Goal: Task Accomplishment & Management: Manage account settings

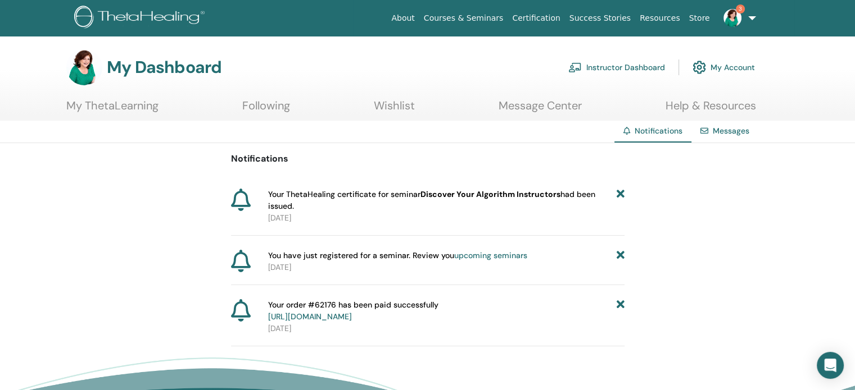
click at [616, 64] on link "Instructor Dashboard" at bounding box center [616, 67] width 97 height 25
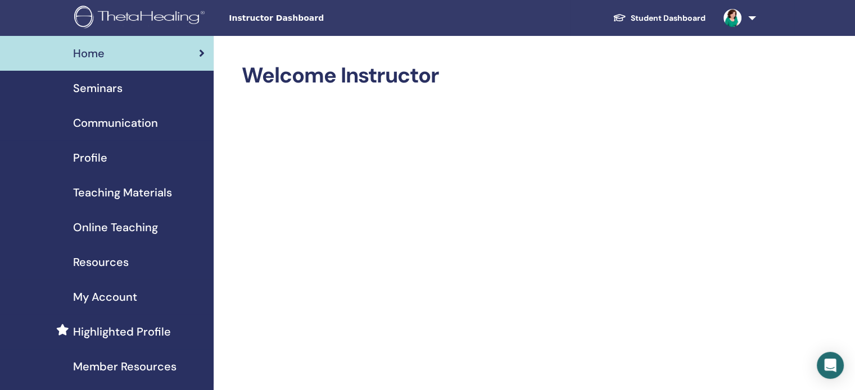
click at [98, 94] on span "Seminars" at bounding box center [97, 88] width 49 height 17
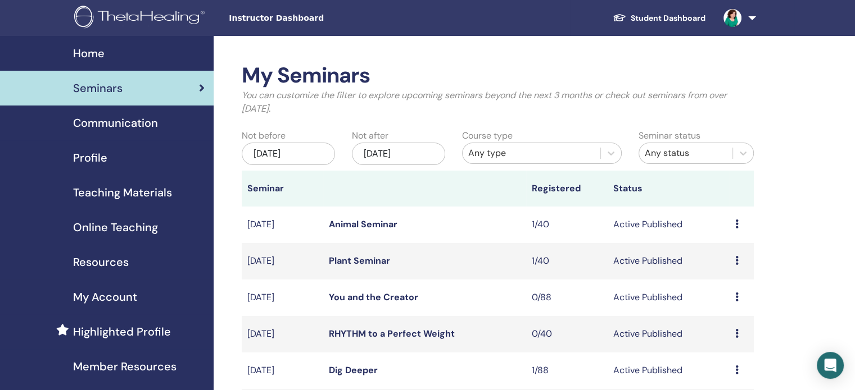
click at [737, 225] on icon at bounding box center [736, 224] width 3 height 9
click at [726, 287] on p "Cancel" at bounding box center [728, 284] width 43 height 13
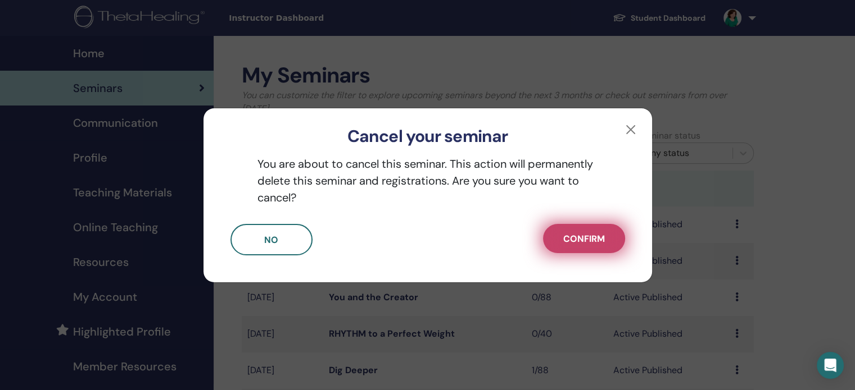
click at [585, 240] on span "Confirm" at bounding box center [584, 239] width 42 height 12
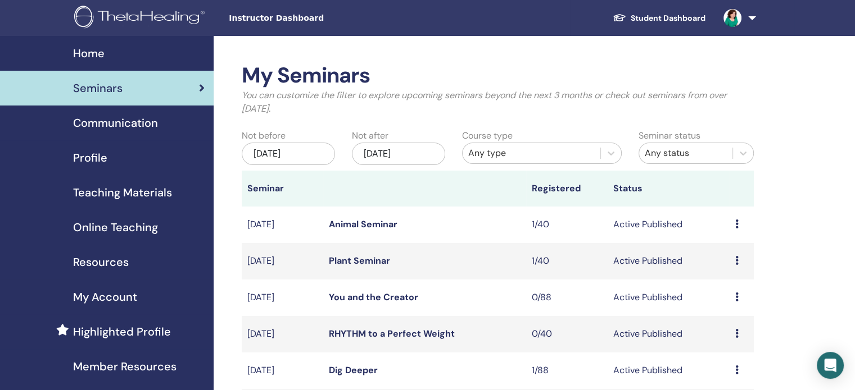
click at [736, 262] on icon at bounding box center [736, 260] width 3 height 9
click at [724, 319] on p "Cancel" at bounding box center [728, 321] width 43 height 13
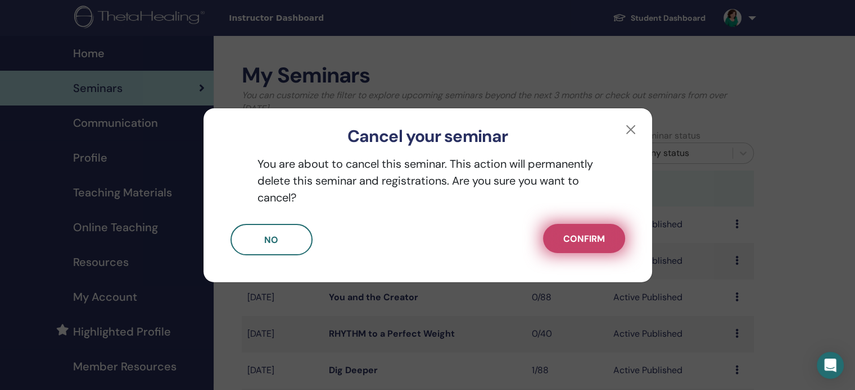
click at [585, 243] on span "Confirm" at bounding box center [584, 239] width 42 height 12
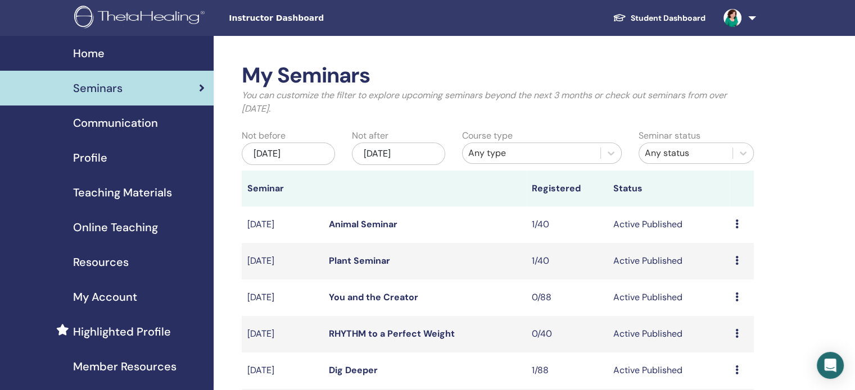
click at [738, 297] on div "Preview Edit Attendees Cancel" at bounding box center [741, 297] width 13 height 13
click at [717, 320] on link "Edit" at bounding box center [717, 323] width 16 height 12
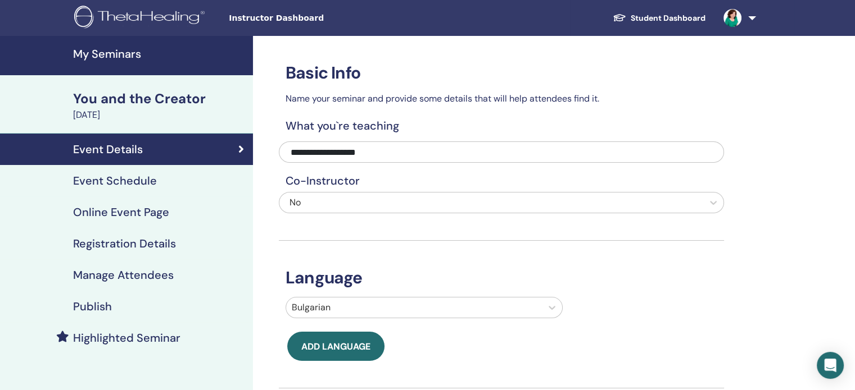
click at [139, 177] on h4 "Event Schedule" at bounding box center [115, 180] width 84 height 13
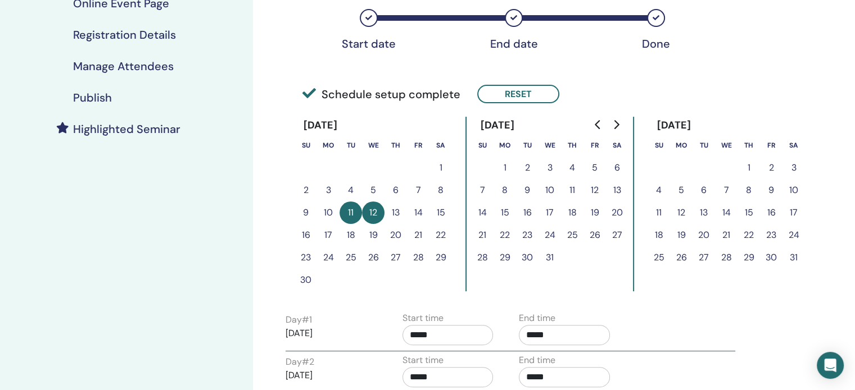
scroll to position [211, 0]
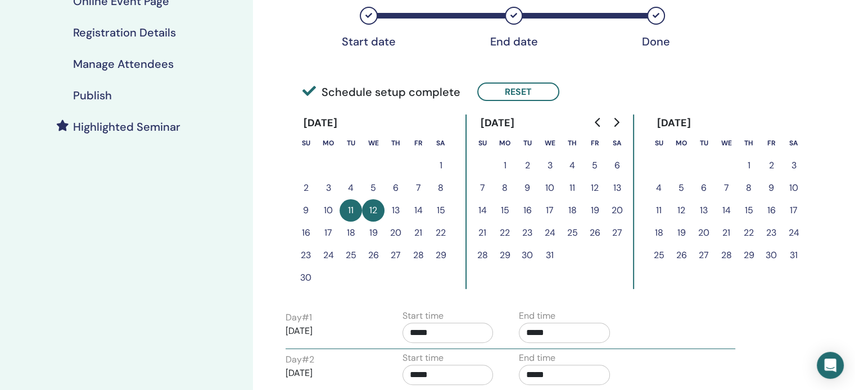
click at [438, 188] on button "8" at bounding box center [440, 188] width 22 height 22
click at [342, 211] on button "11" at bounding box center [350, 210] width 22 height 22
click at [374, 208] on button "12" at bounding box center [373, 210] width 22 height 22
click at [358, 208] on button "11" at bounding box center [350, 210] width 22 height 22
click at [510, 90] on button "Reset" at bounding box center [518, 92] width 82 height 19
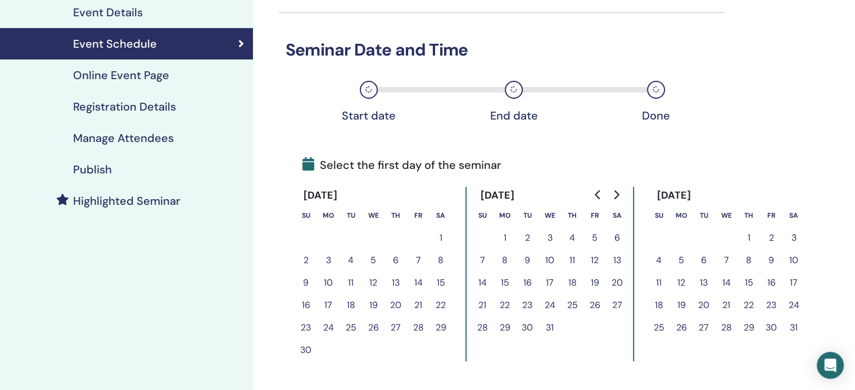
scroll to position [240, 0]
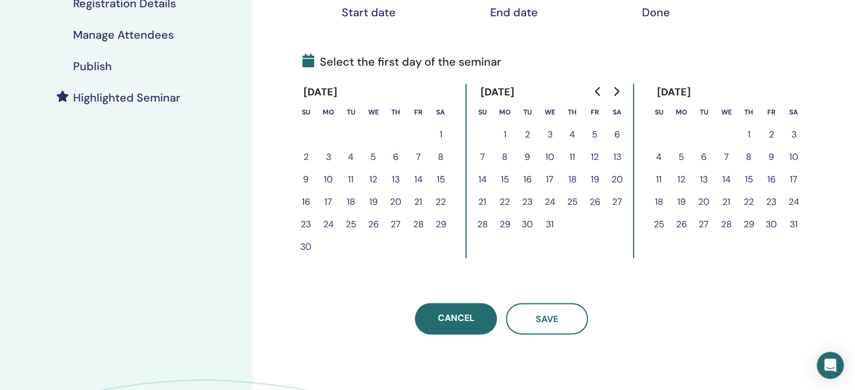
click at [371, 196] on button "19" at bounding box center [373, 202] width 22 height 22
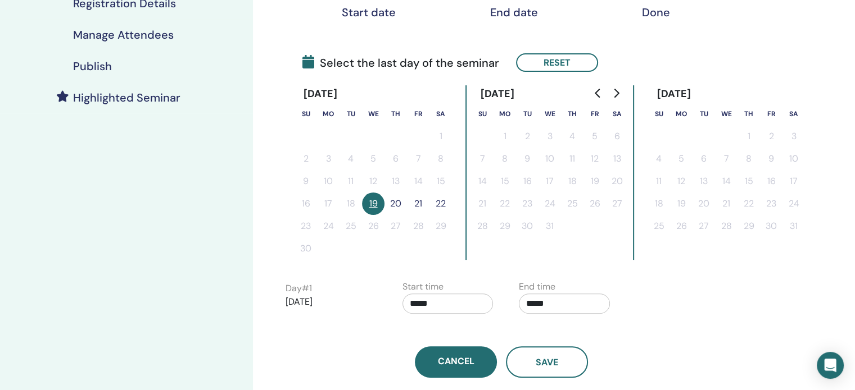
click at [399, 202] on button "20" at bounding box center [395, 204] width 22 height 22
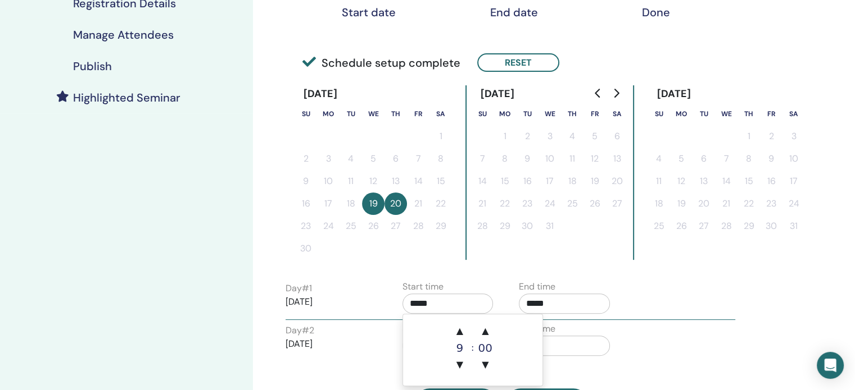
click at [453, 302] on input "*****" at bounding box center [447, 304] width 91 height 20
click at [460, 333] on span "▲" at bounding box center [459, 331] width 22 height 22
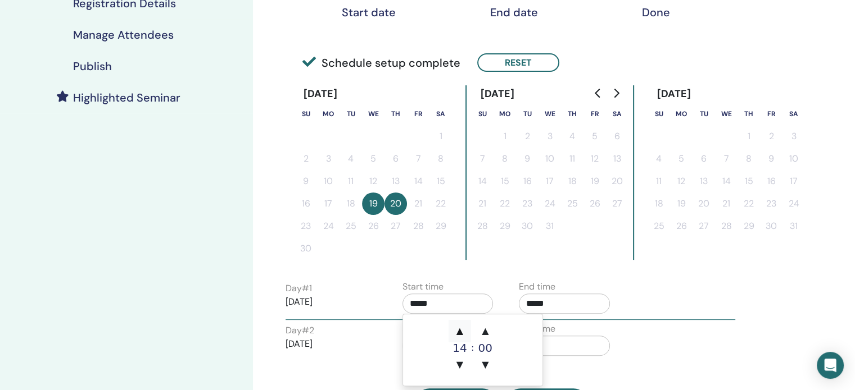
click at [460, 333] on span "▲" at bounding box center [459, 331] width 22 height 22
type input "*****"
click at [460, 333] on span "▲" at bounding box center [459, 331] width 22 height 22
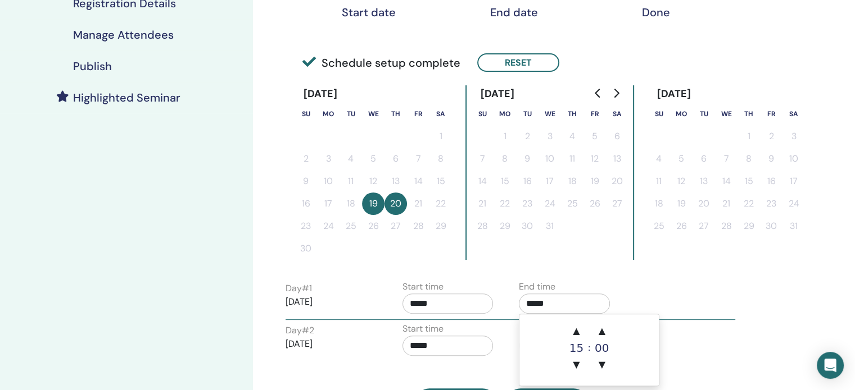
click at [544, 304] on input "*****" at bounding box center [564, 304] width 91 height 20
click at [577, 330] on span "▲" at bounding box center [576, 331] width 22 height 22
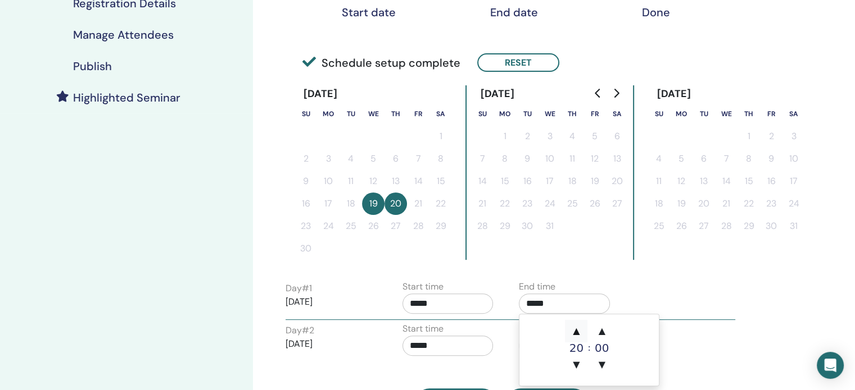
click at [577, 330] on span "▲" at bounding box center [576, 331] width 22 height 22
type input "*****"
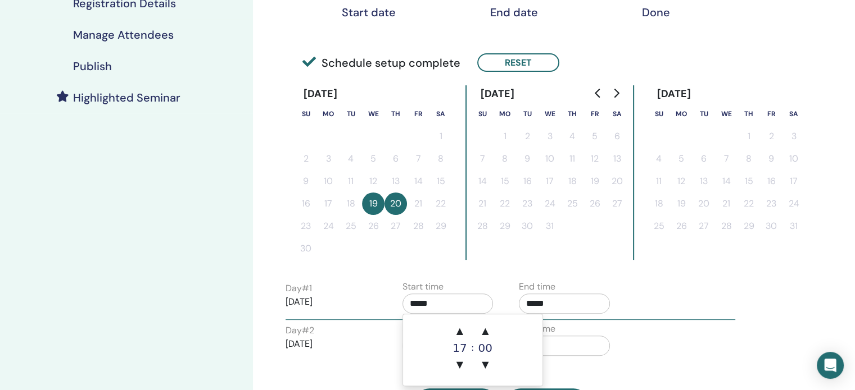
click at [443, 298] on input "*****" at bounding box center [447, 304] width 91 height 20
click at [461, 329] on span "▲" at bounding box center [459, 331] width 22 height 22
click at [459, 363] on span "▼" at bounding box center [459, 365] width 22 height 22
type input "*****"
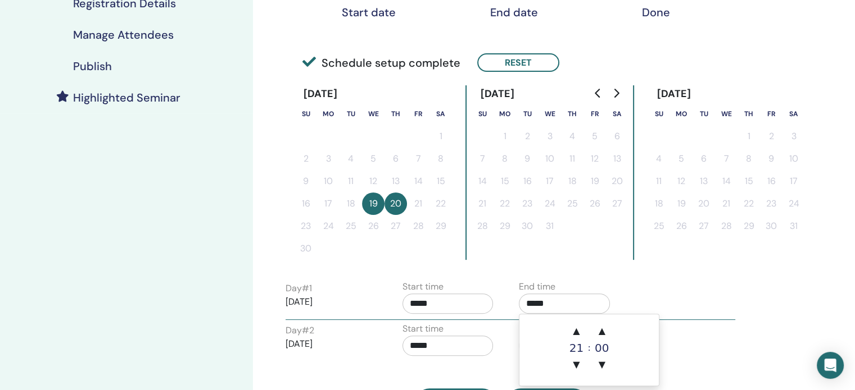
click at [558, 294] on input "*****" at bounding box center [564, 304] width 91 height 20
click at [575, 328] on span "▲" at bounding box center [576, 331] width 22 height 22
type input "*****"
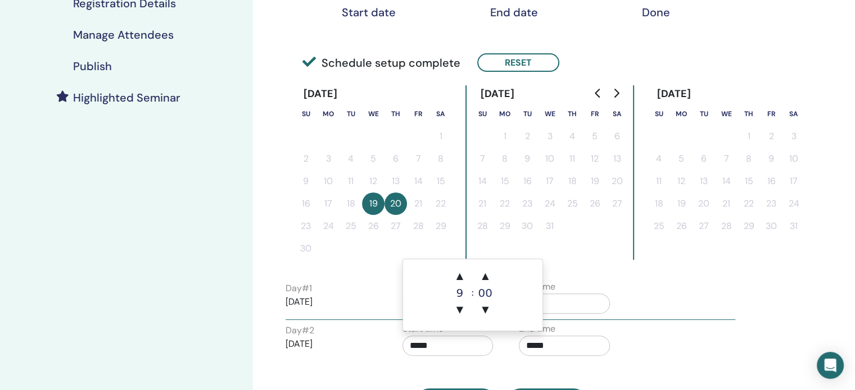
click at [446, 344] on input "*****" at bounding box center [447, 346] width 91 height 20
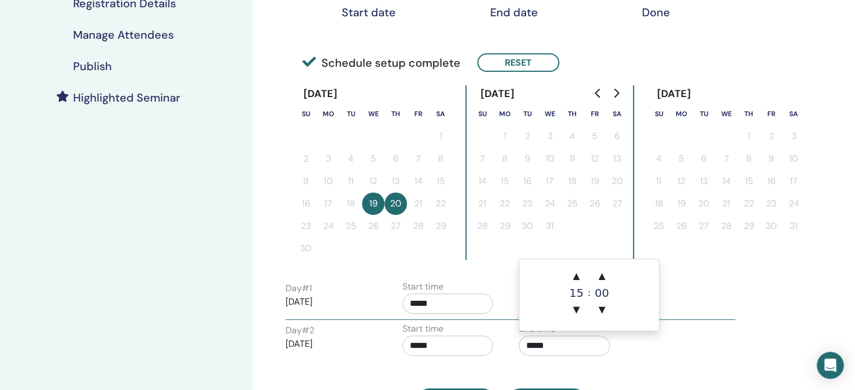
click at [542, 344] on input "*****" at bounding box center [564, 346] width 91 height 20
click at [579, 274] on span "▲" at bounding box center [576, 276] width 22 height 22
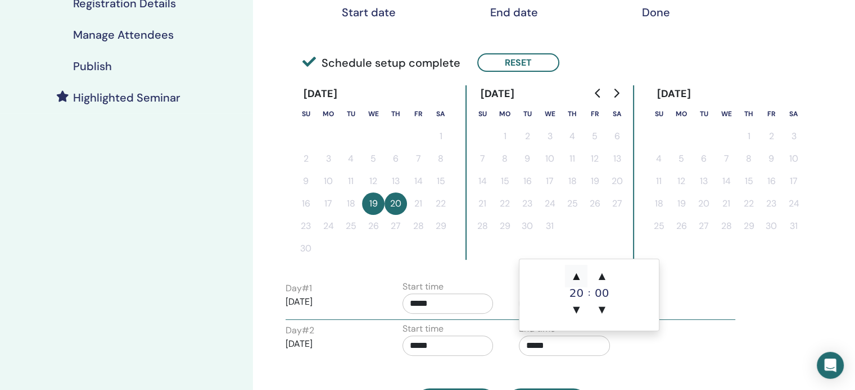
click at [579, 274] on span "▲" at bounding box center [576, 276] width 22 height 22
type input "*****"
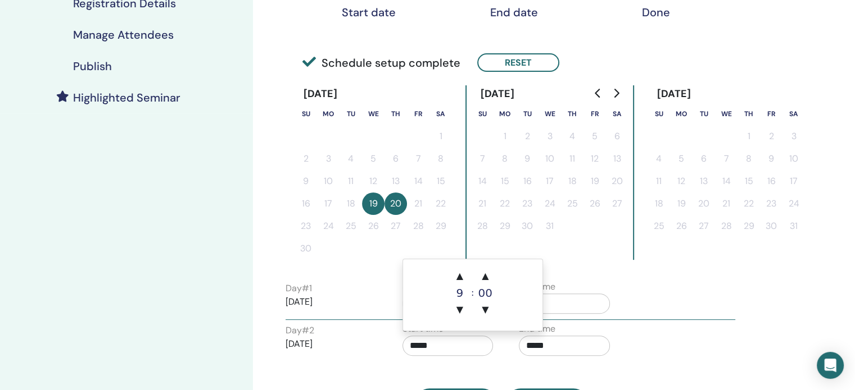
click at [434, 339] on input "*****" at bounding box center [447, 346] width 91 height 20
click at [456, 278] on span "▲" at bounding box center [459, 276] width 22 height 22
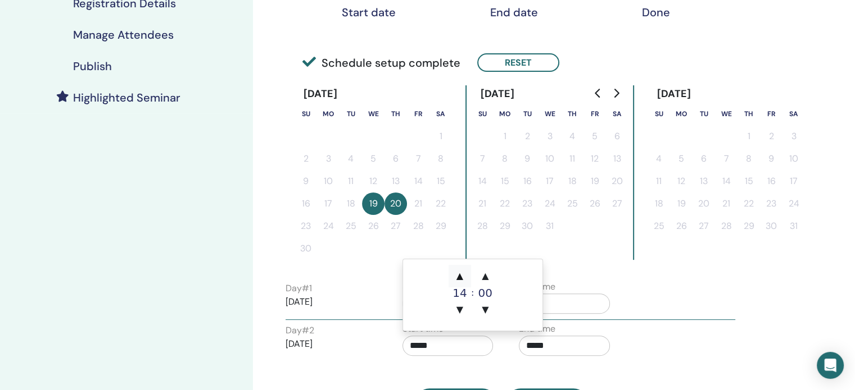
click at [456, 278] on span "▲" at bounding box center [459, 276] width 22 height 22
type input "*****"
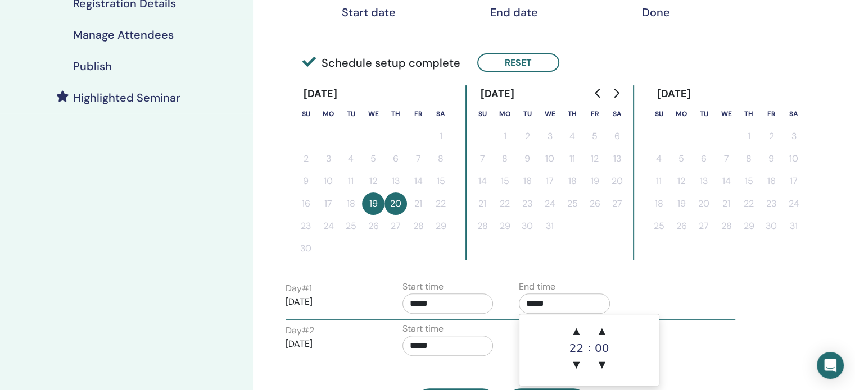
click at [558, 299] on input "*****" at bounding box center [564, 304] width 91 height 20
click at [576, 360] on span "▼" at bounding box center [576, 365] width 22 height 22
type input "*****"
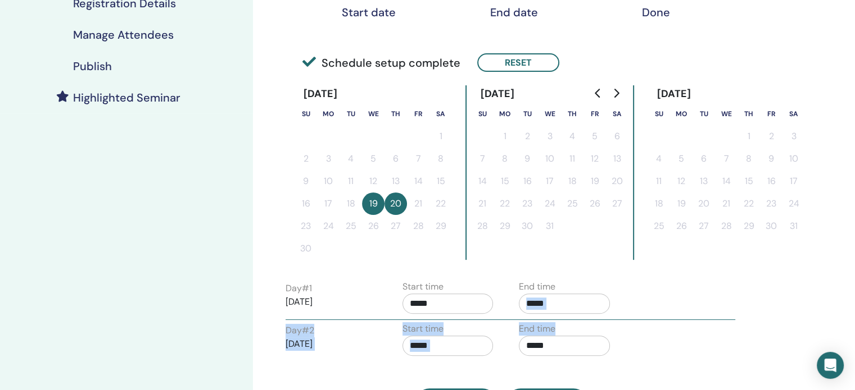
drag, startPoint x: 643, startPoint y: 296, endPoint x: 550, endPoint y: 341, distance: 103.3
click at [550, 341] on div "Day # 1 2025/11/19 Start time ***** End time ***** Day # 2 2025/11/20 Start tim…" at bounding box center [501, 320] width 445 height 84
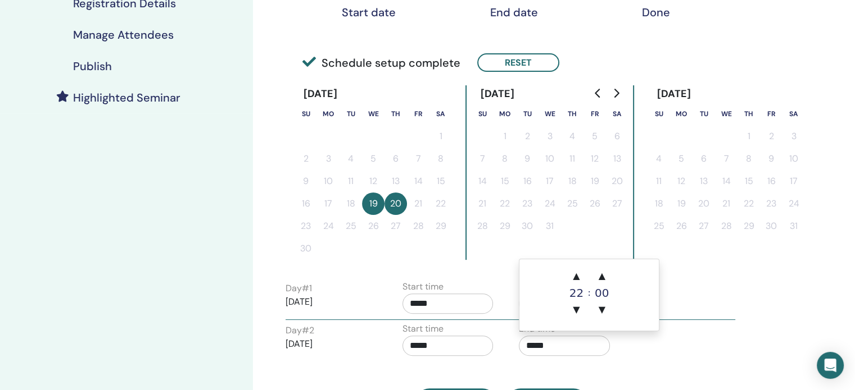
click at [550, 341] on input "*****" at bounding box center [564, 346] width 91 height 20
click at [573, 307] on span "▼" at bounding box center [576, 310] width 22 height 22
type input "*****"
click at [820, 275] on div "Time Zone (GMT+3) Europe/Sofia Seminar Date and Time Start date End date Done S…" at bounding box center [538, 185] width 570 height 780
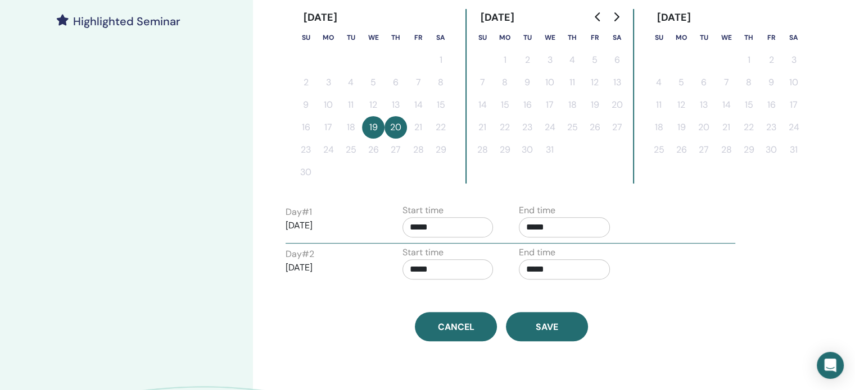
scroll to position [337, 0]
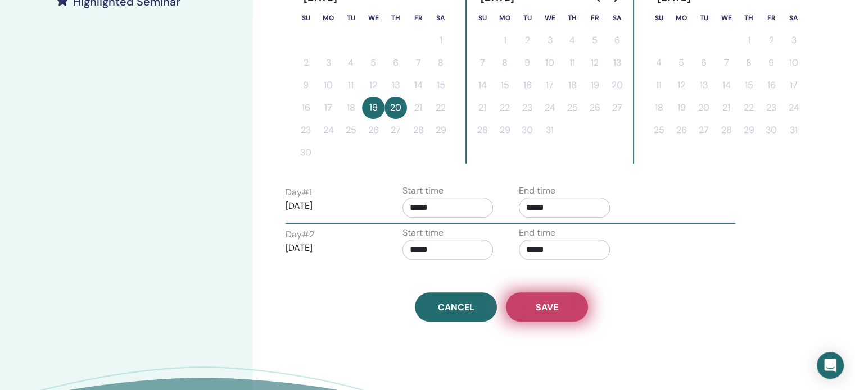
click at [548, 302] on span "Save" at bounding box center [546, 308] width 22 height 12
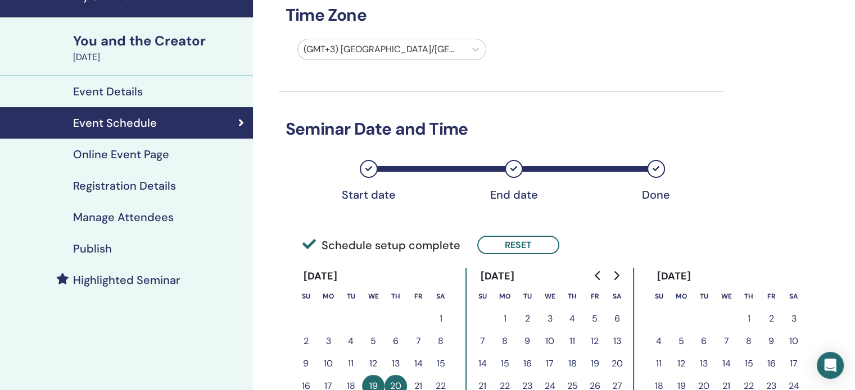
scroll to position [19, 0]
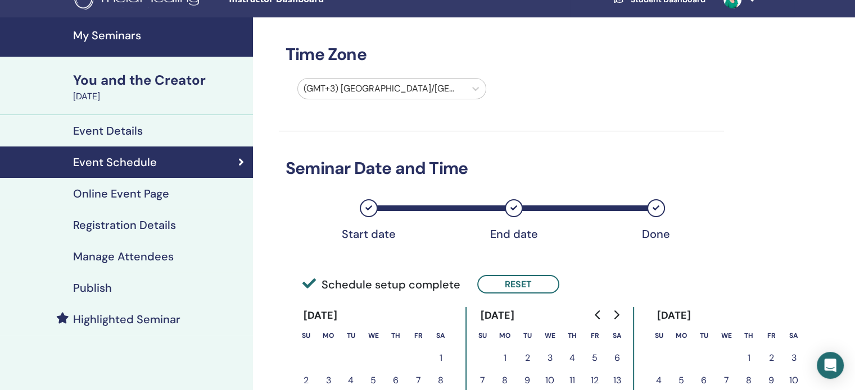
click at [97, 289] on h4 "Publish" at bounding box center [92, 287] width 39 height 13
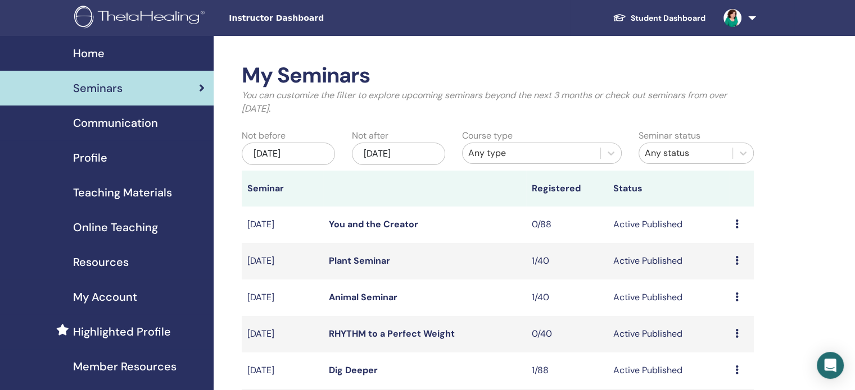
click at [740, 262] on div "Preview Edit Attendees Cancel" at bounding box center [741, 261] width 13 height 13
click at [731, 302] on link "Attendees" at bounding box center [732, 305] width 43 height 12
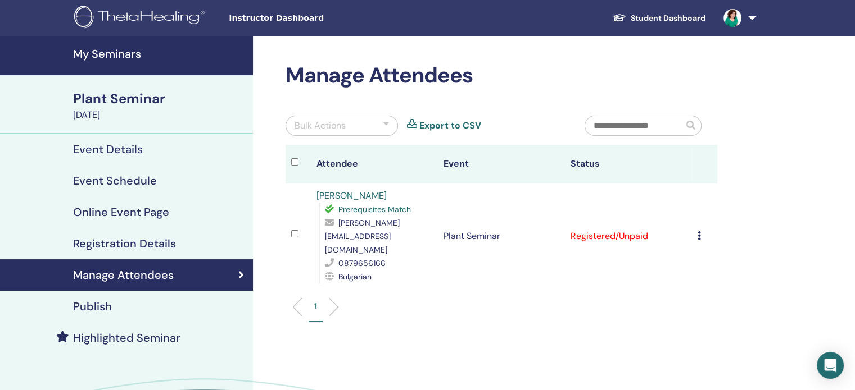
click at [700, 231] on icon at bounding box center [698, 235] width 3 height 9
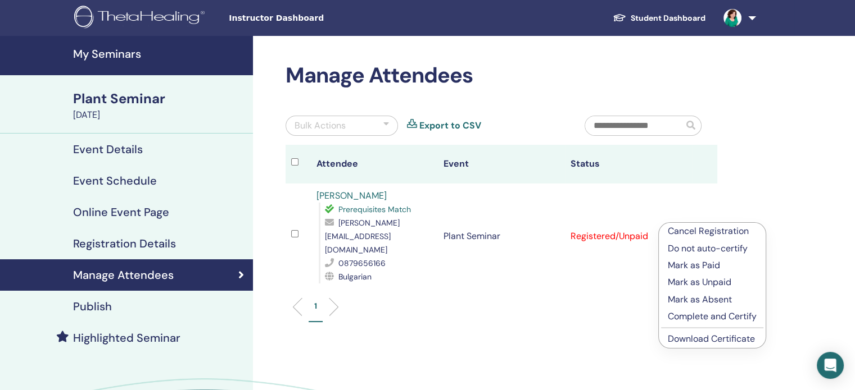
click at [707, 228] on p "Cancel Registration" at bounding box center [711, 231] width 89 height 13
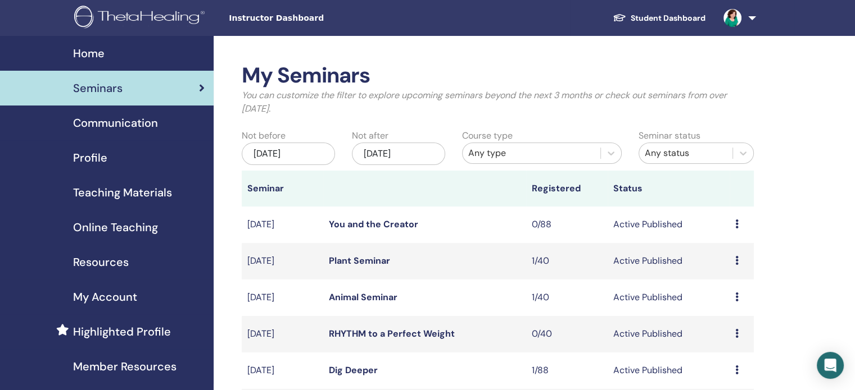
click at [735, 298] on icon at bounding box center [736, 297] width 3 height 9
click at [720, 355] on p "Cancel" at bounding box center [727, 358] width 43 height 13
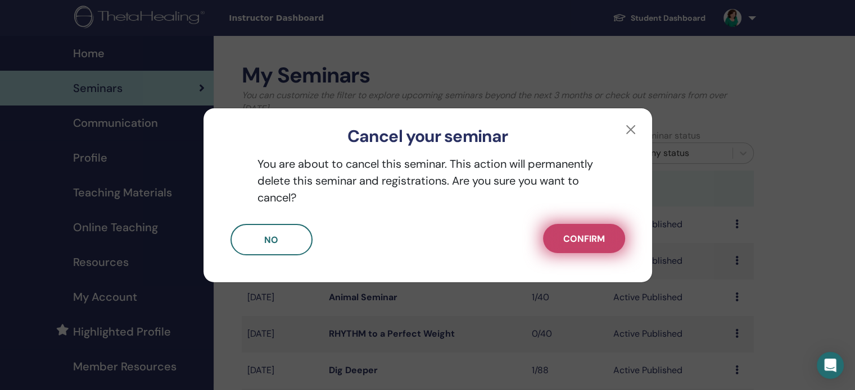
click at [581, 241] on span "Confirm" at bounding box center [584, 239] width 42 height 12
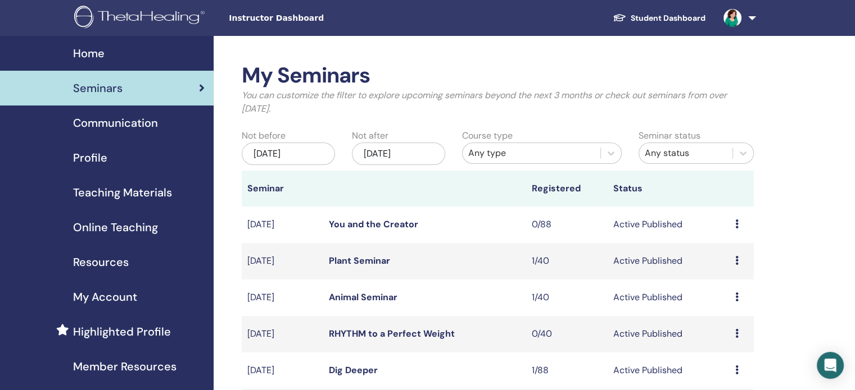
click at [735, 258] on icon at bounding box center [736, 260] width 3 height 9
click at [729, 297] on link "Attendees" at bounding box center [727, 302] width 43 height 12
click at [738, 298] on div "Preview Edit Attendees Cancel" at bounding box center [741, 297] width 13 height 13
click at [722, 335] on link "Attendees" at bounding box center [729, 341] width 43 height 12
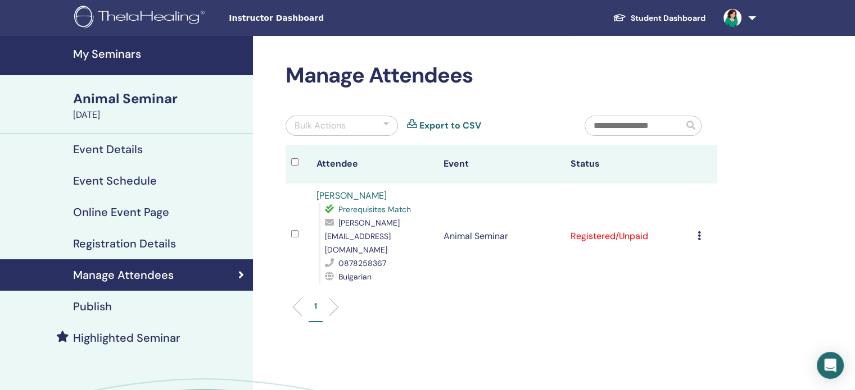
click at [697, 231] on icon at bounding box center [698, 235] width 3 height 9
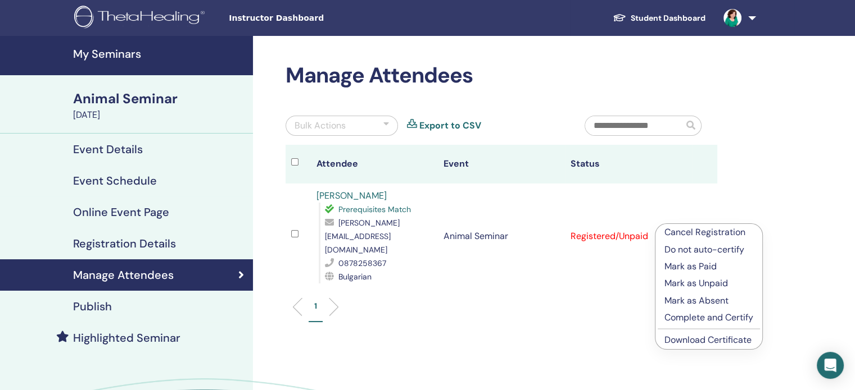
click at [687, 229] on p "Cancel Registration" at bounding box center [708, 232] width 89 height 13
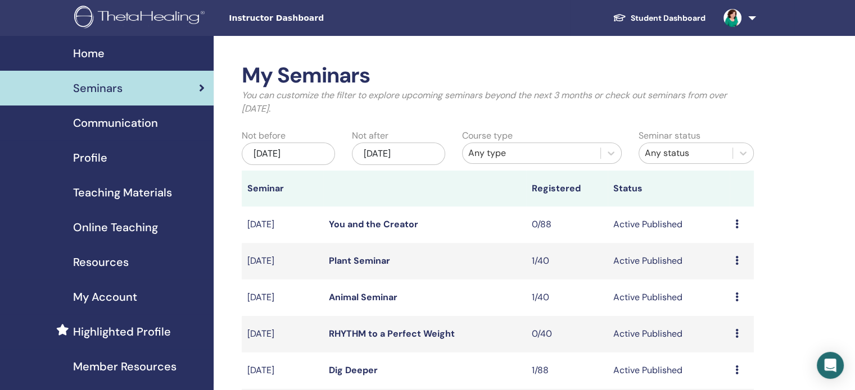
click at [735, 261] on icon at bounding box center [736, 260] width 3 height 9
click at [720, 320] on p "Cancel" at bounding box center [727, 321] width 43 height 13
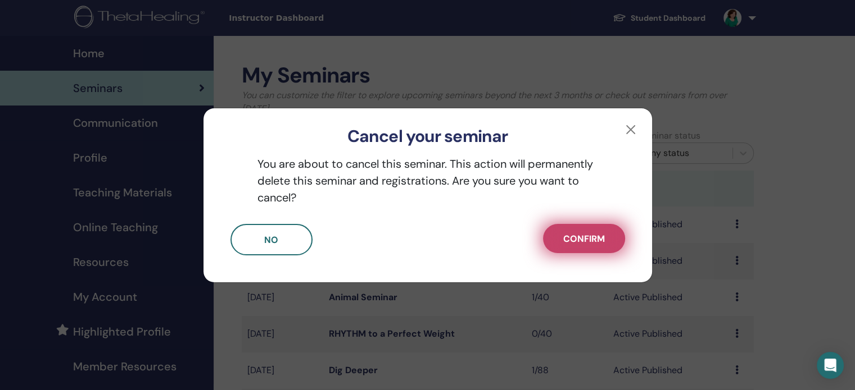
click at [597, 241] on span "Confirm" at bounding box center [584, 239] width 42 height 12
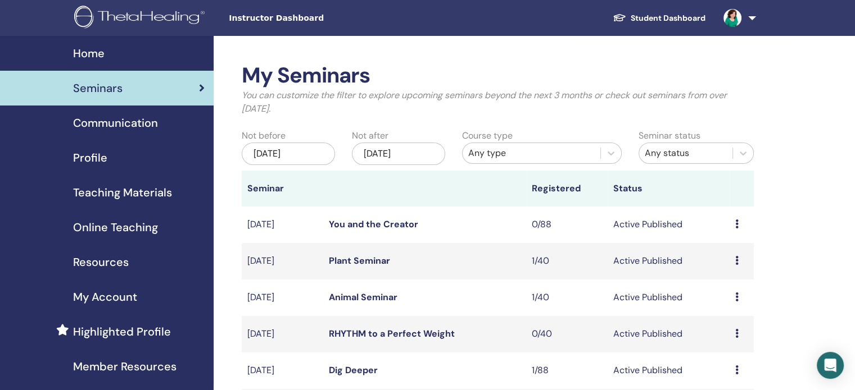
click at [735, 300] on icon at bounding box center [736, 297] width 3 height 9
click at [719, 359] on p "Cancel" at bounding box center [727, 359] width 43 height 13
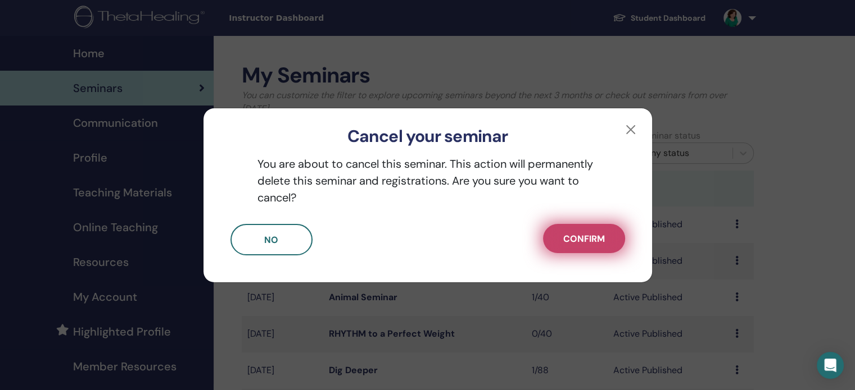
click at [580, 234] on span "Confirm" at bounding box center [584, 239] width 42 height 12
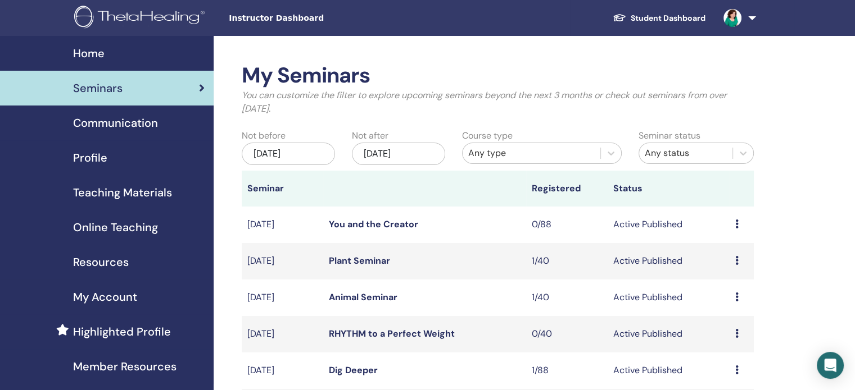
click at [737, 258] on icon at bounding box center [736, 260] width 3 height 9
click at [719, 280] on link "Edit" at bounding box center [716, 284] width 16 height 12
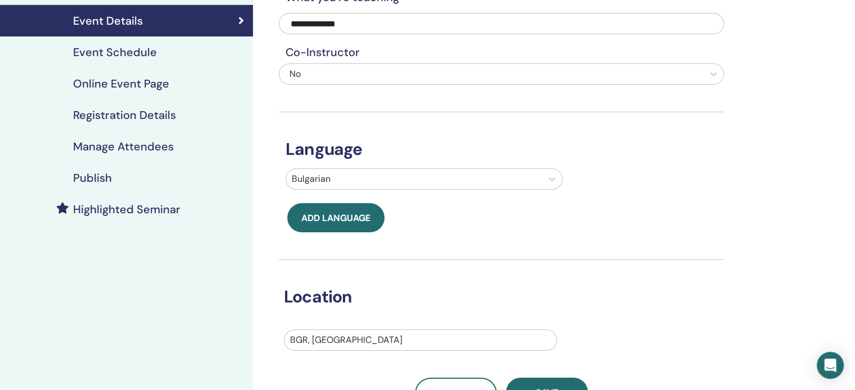
scroll to position [104, 0]
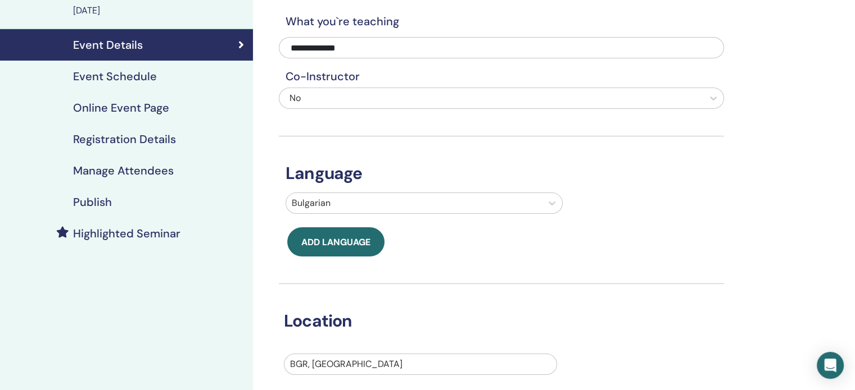
click at [130, 74] on h4 "Event Schedule" at bounding box center [115, 76] width 84 height 13
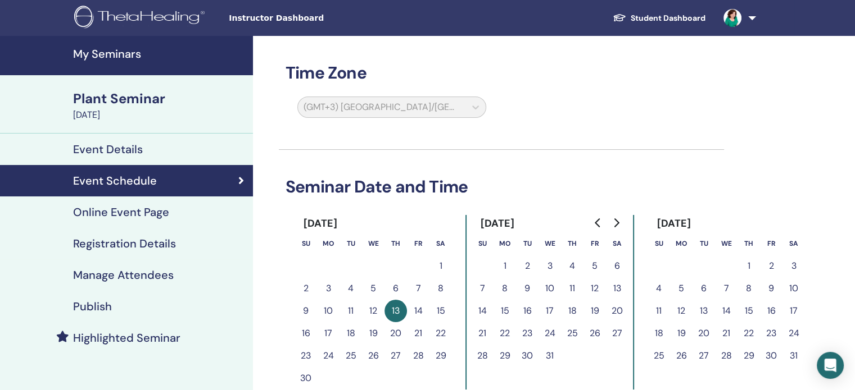
click at [106, 307] on h4 "Publish" at bounding box center [92, 306] width 39 height 13
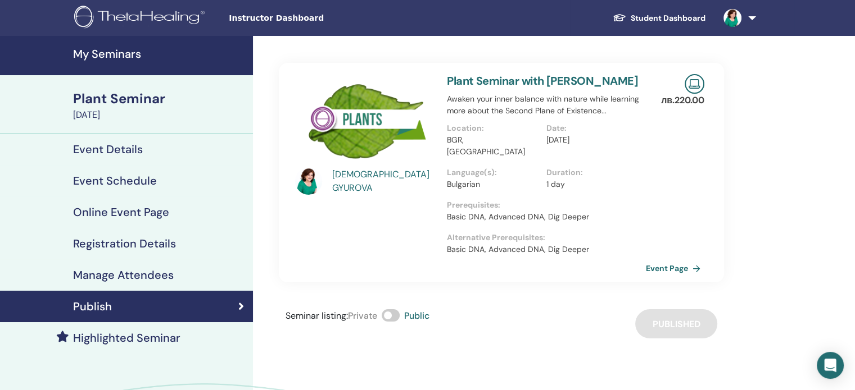
click at [387, 317] on span at bounding box center [390, 316] width 18 height 12
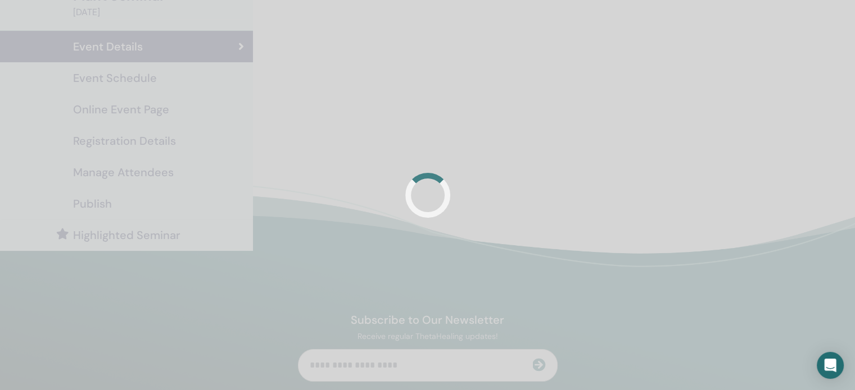
scroll to position [104, 0]
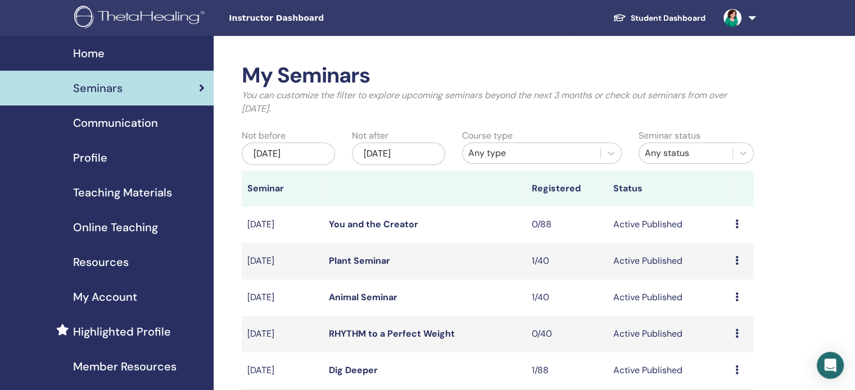
click at [735, 263] on icon at bounding box center [736, 260] width 3 height 9
click at [719, 285] on link "Edit" at bounding box center [714, 290] width 16 height 12
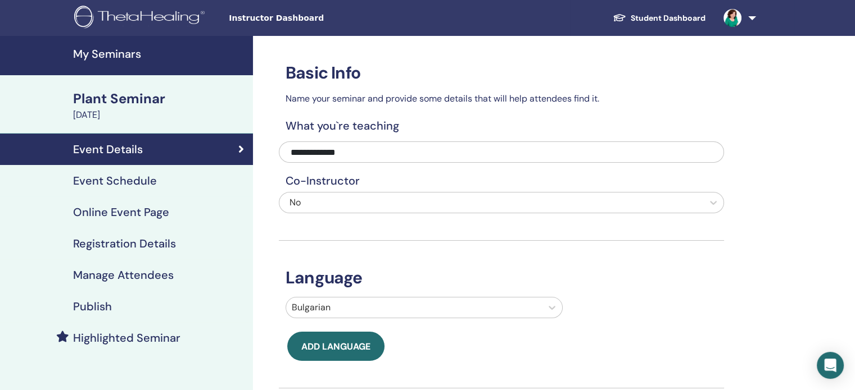
click at [96, 312] on h4 "Publish" at bounding box center [92, 306] width 39 height 13
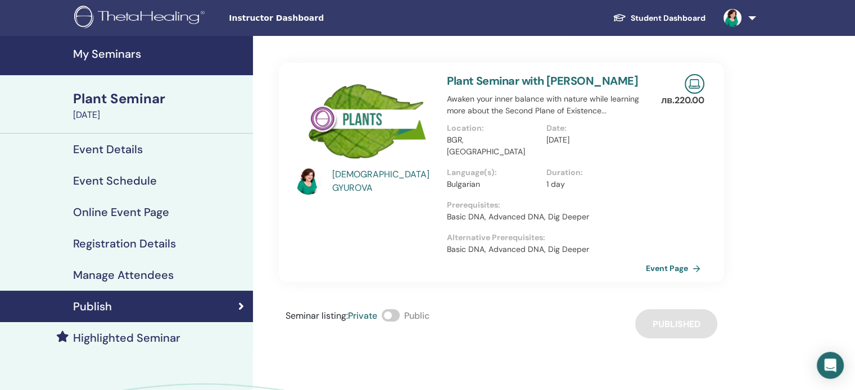
click at [399, 314] on span at bounding box center [390, 316] width 18 height 12
click at [392, 317] on span at bounding box center [390, 316] width 18 height 12
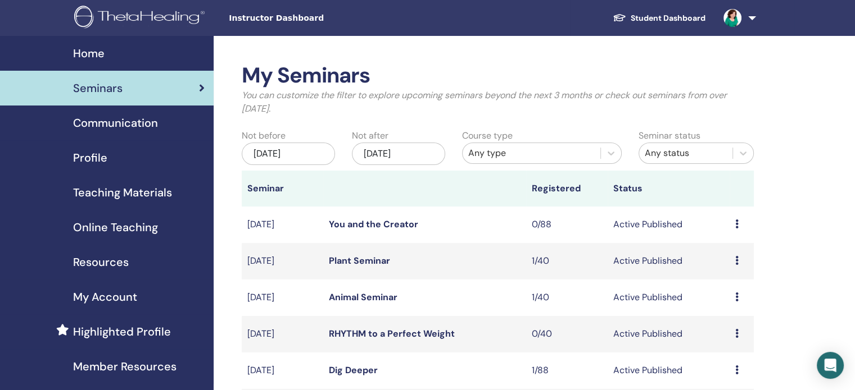
click at [736, 298] on icon at bounding box center [736, 297] width 3 height 9
click at [717, 319] on link "Edit" at bounding box center [715, 324] width 16 height 12
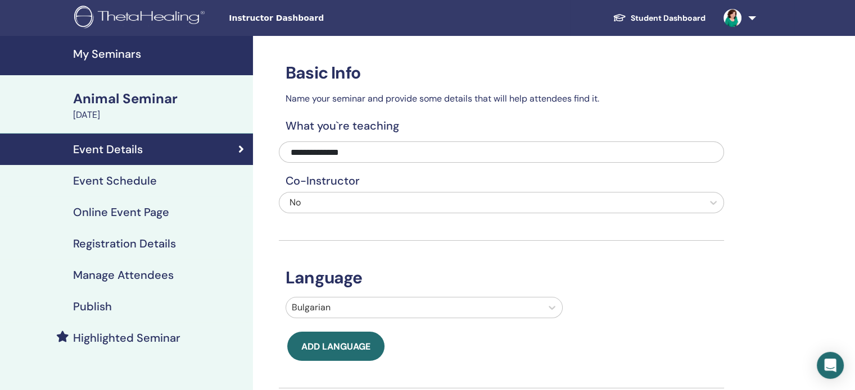
click at [83, 308] on h4 "Publish" at bounding box center [92, 306] width 39 height 13
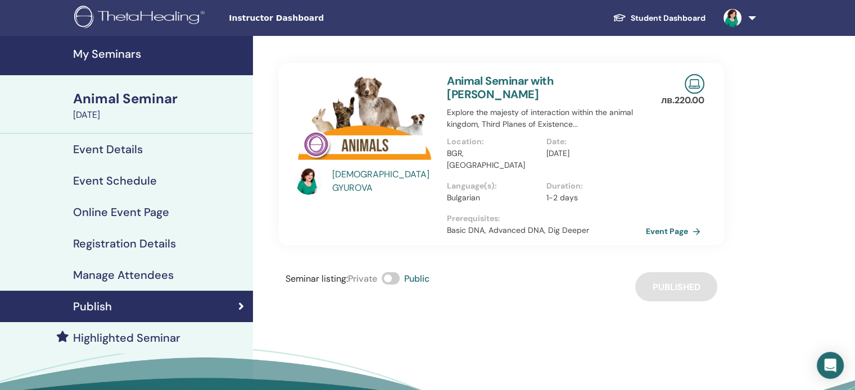
click at [385, 272] on span at bounding box center [390, 278] width 18 height 12
click at [676, 274] on div "Seminar listing : Private Public Published" at bounding box center [501, 286] width 445 height 29
click at [130, 213] on h4 "Online Event Page" at bounding box center [121, 212] width 96 height 13
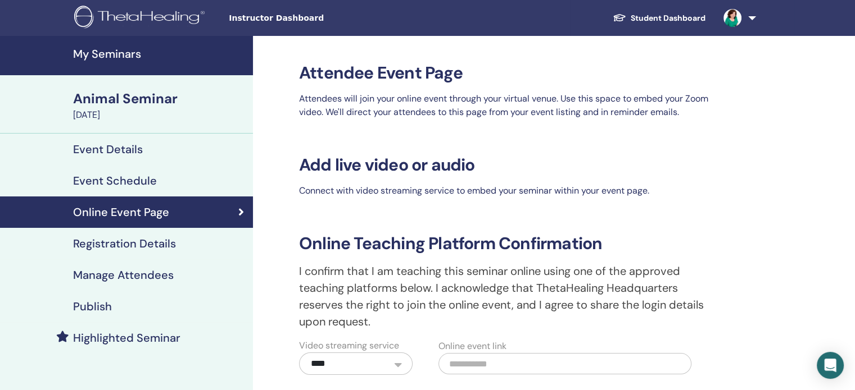
click at [116, 157] on link "Event Details" at bounding box center [126, 149] width 253 height 31
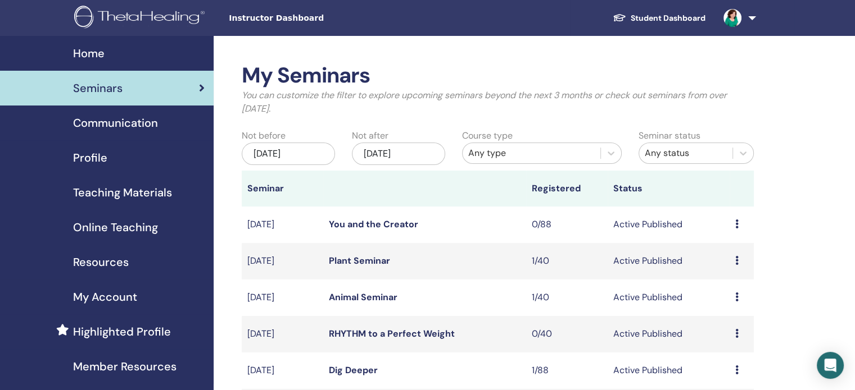
click at [740, 260] on div "Preview Edit Attendees Cancel" at bounding box center [741, 261] width 13 height 13
click at [731, 323] on p "Cancel" at bounding box center [732, 319] width 43 height 13
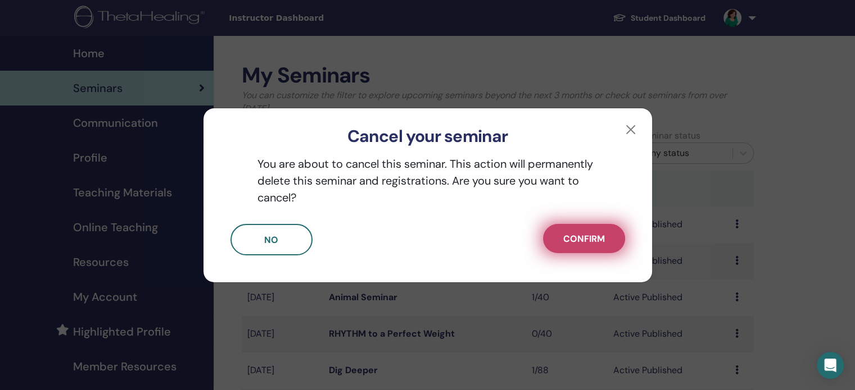
click at [584, 237] on span "Confirm" at bounding box center [584, 239] width 42 height 12
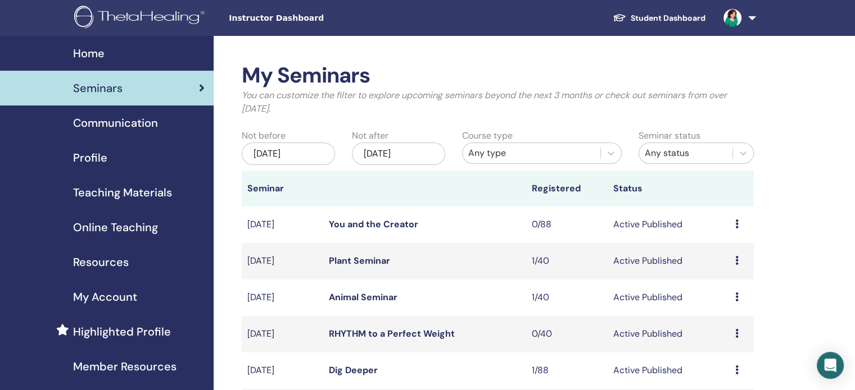
click at [737, 260] on icon at bounding box center [736, 260] width 3 height 9
click at [725, 299] on link "Attendees" at bounding box center [729, 303] width 43 height 12
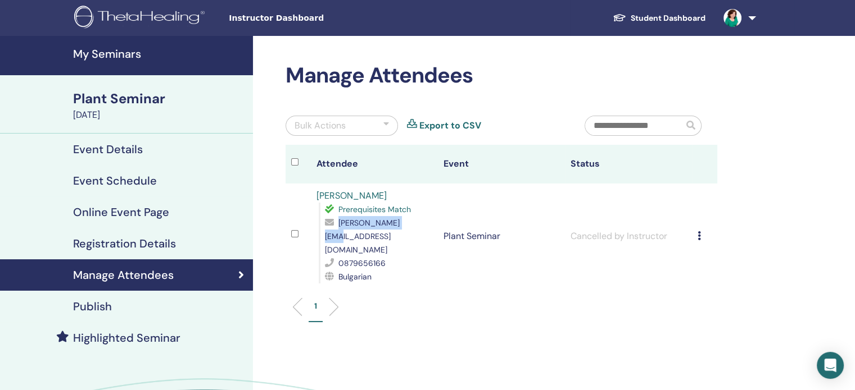
drag, startPoint x: 406, startPoint y: 224, endPoint x: 337, endPoint y: 226, distance: 68.6
click at [337, 226] on div "[PERSON_NAME][EMAIL_ADDRESS][DOMAIN_NAME]" at bounding box center [378, 236] width 107 height 40
copy div "[PERSON_NAME][EMAIL_ADDRESS][DOMAIN_NAME]"
click at [110, 53] on h4 "My Seminars" at bounding box center [159, 53] width 173 height 13
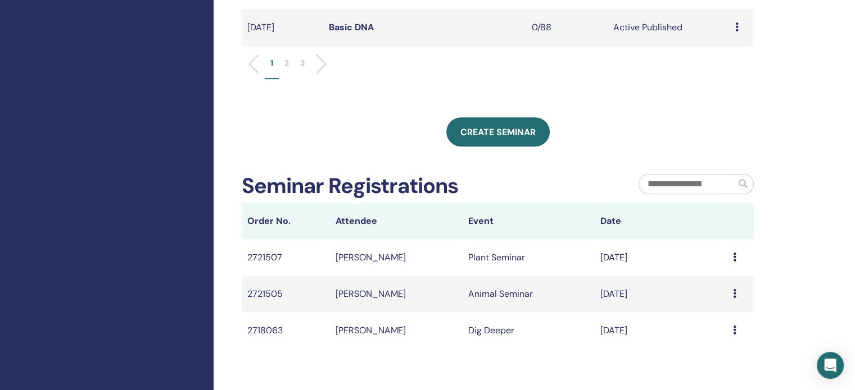
scroll to position [470, 0]
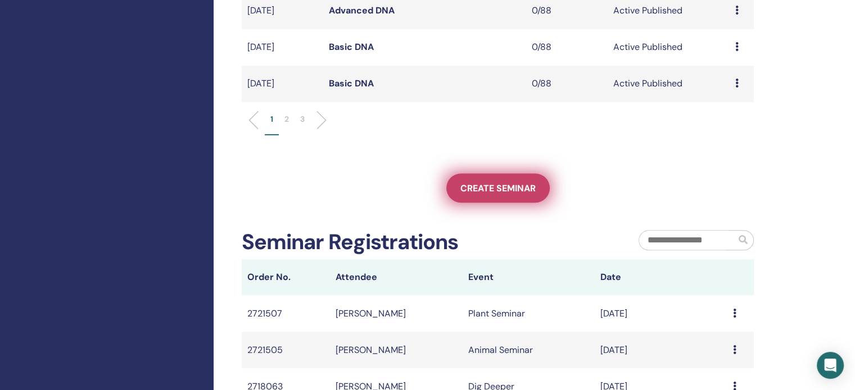
click at [511, 186] on span "Create seminar" at bounding box center [497, 189] width 75 height 12
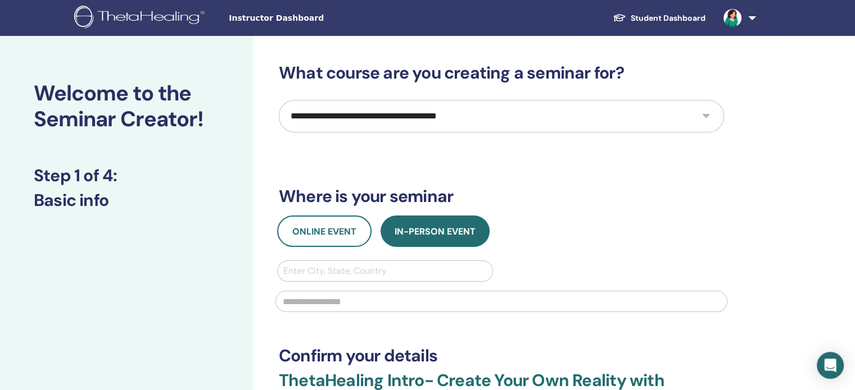
click at [710, 119] on select "**********" at bounding box center [501, 116] width 445 height 33
select select "****"
click at [279, 100] on select "**********" at bounding box center [501, 116] width 445 height 33
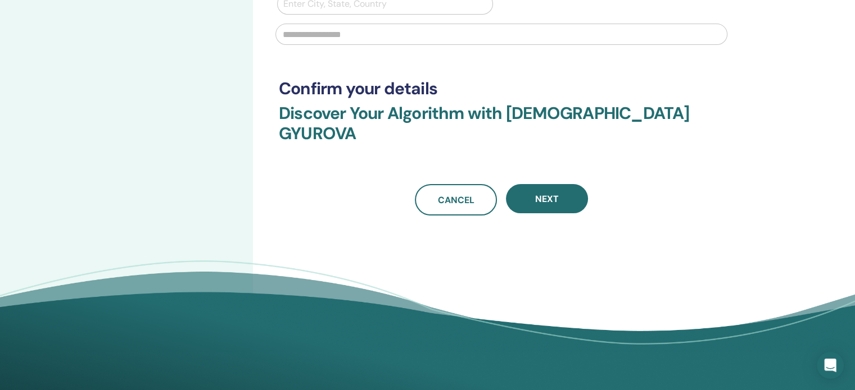
scroll to position [129, 0]
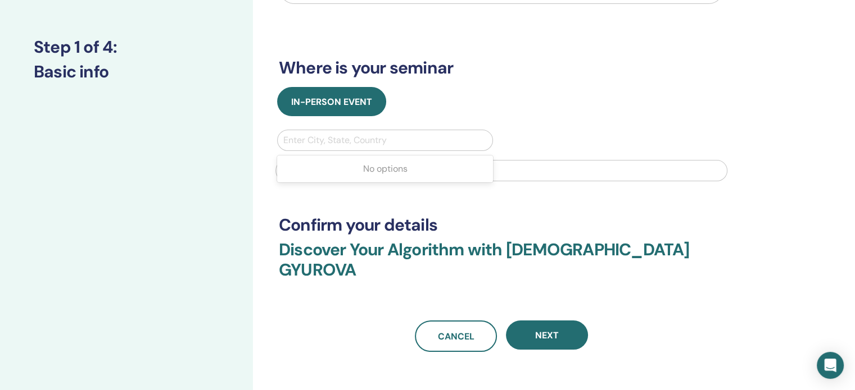
click at [374, 133] on div at bounding box center [384, 141] width 203 height 16
type input "***"
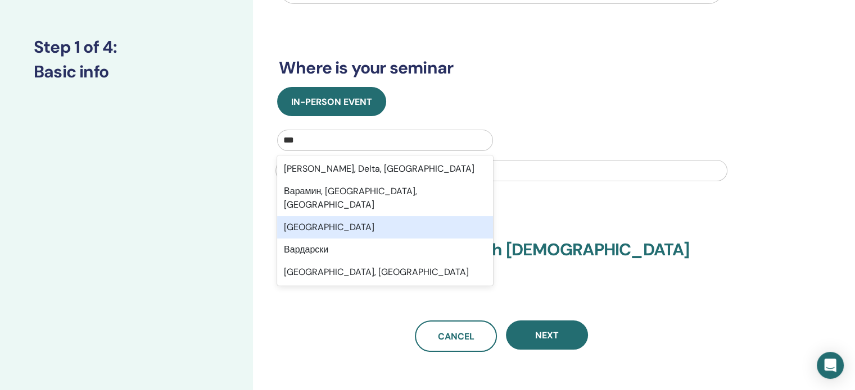
click at [312, 216] on div "Варна" at bounding box center [385, 227] width 216 height 22
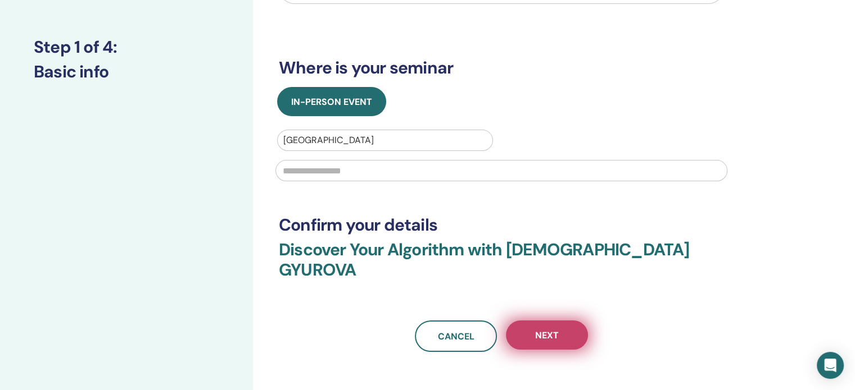
click at [548, 321] on button "Next" at bounding box center [547, 335] width 82 height 29
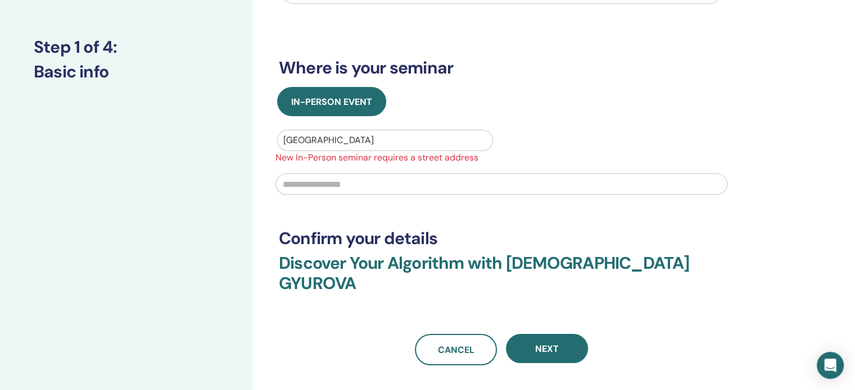
click at [325, 179] on input "text" at bounding box center [501, 184] width 452 height 21
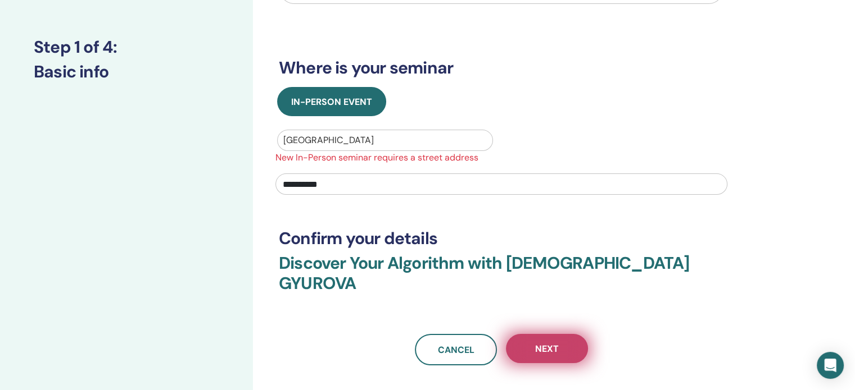
type input "**********"
click at [555, 343] on span "Next" at bounding box center [547, 349] width 24 height 12
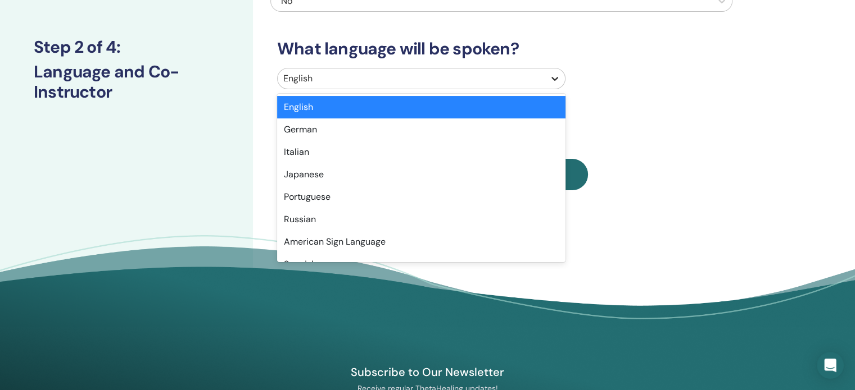
click at [552, 80] on icon at bounding box center [554, 78] width 11 height 11
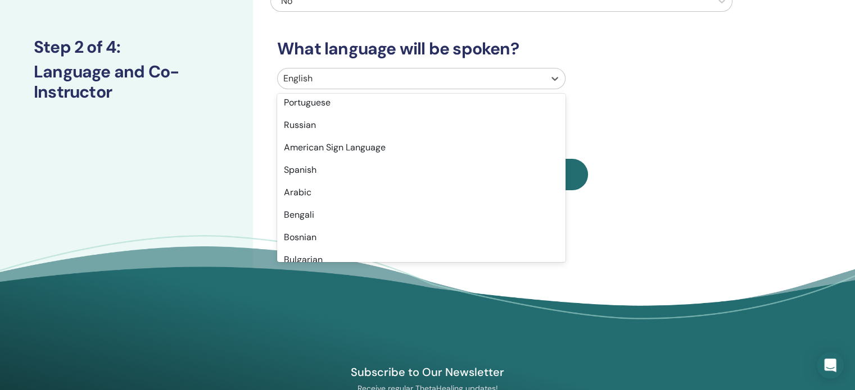
scroll to position [155, 0]
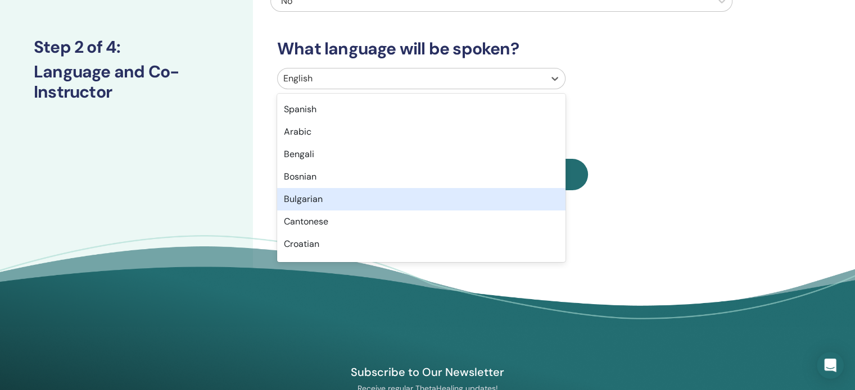
click at [499, 194] on div "Bulgarian" at bounding box center [421, 199] width 288 height 22
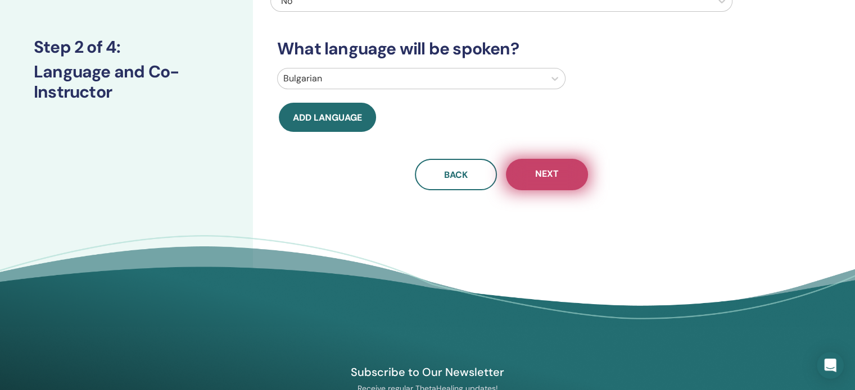
click at [550, 175] on span "Next" at bounding box center [547, 175] width 24 height 14
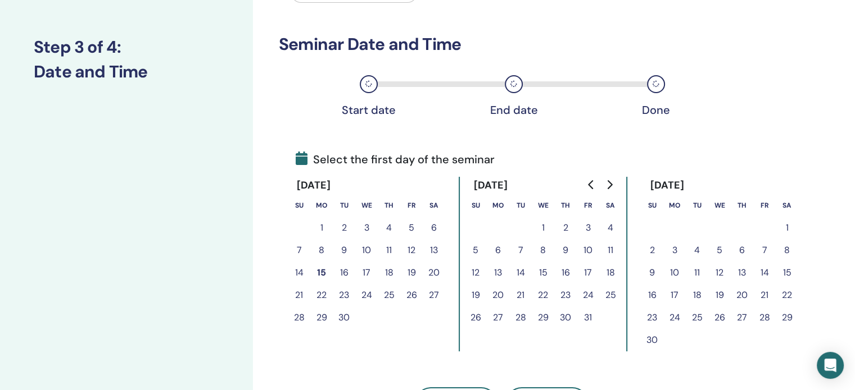
click at [542, 227] on button "1" at bounding box center [542, 228] width 22 height 22
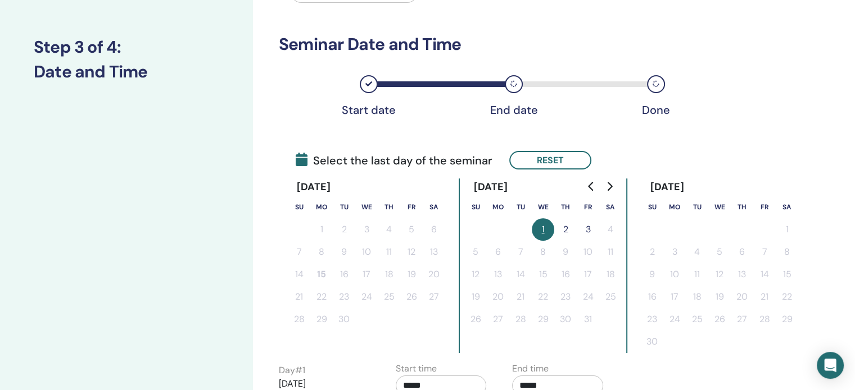
scroll to position [0, 0]
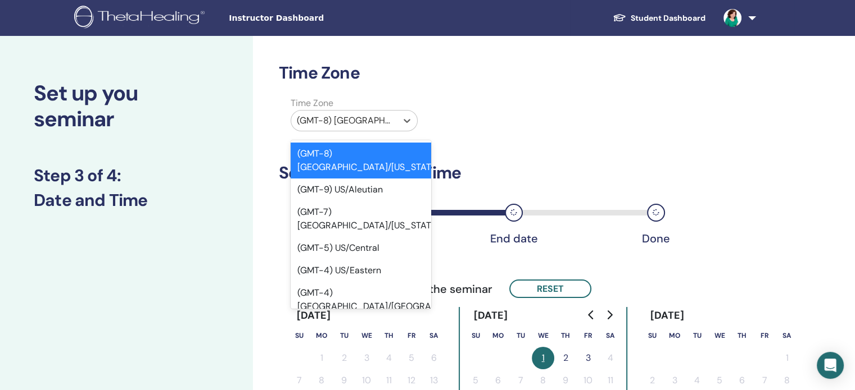
click at [390, 125] on div at bounding box center [344, 121] width 94 height 16
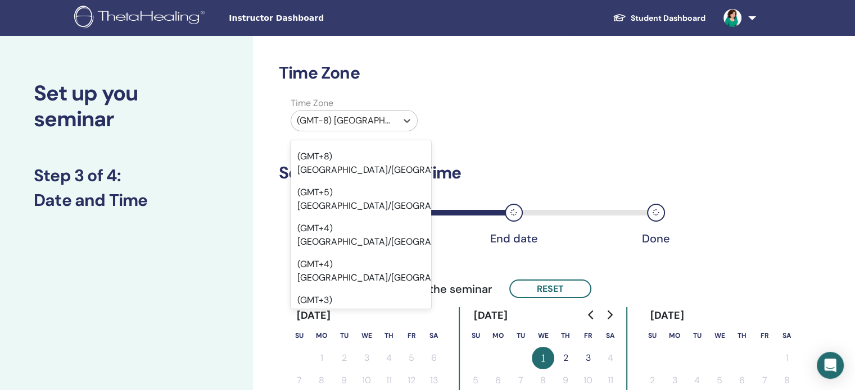
scroll to position [12264, 0]
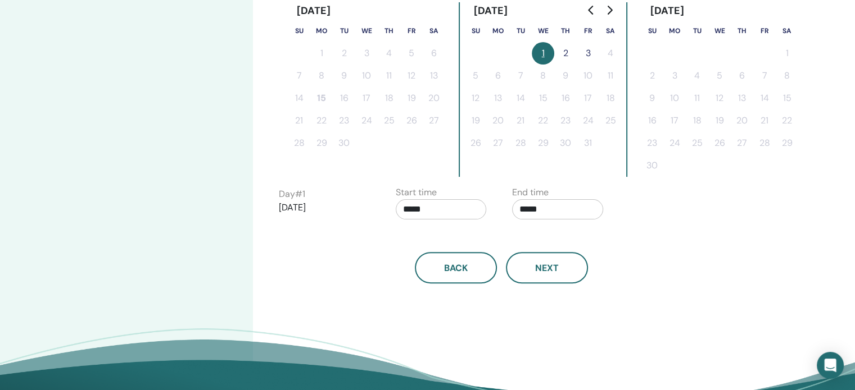
scroll to position [311, 0]
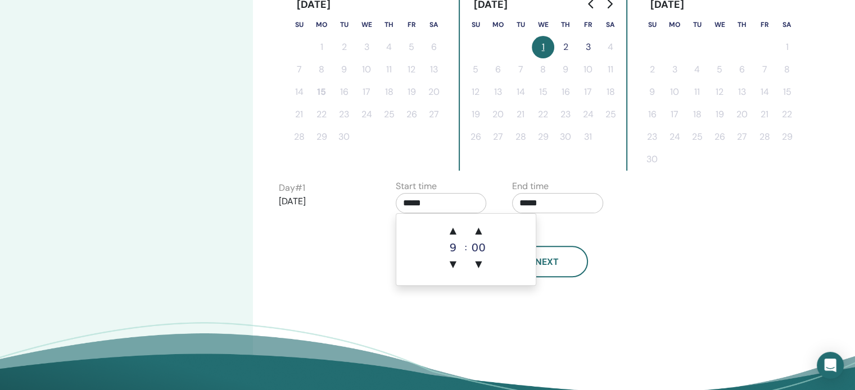
click at [453, 208] on input "*****" at bounding box center [441, 203] width 91 height 20
click at [457, 233] on span "▲" at bounding box center [453, 231] width 22 height 22
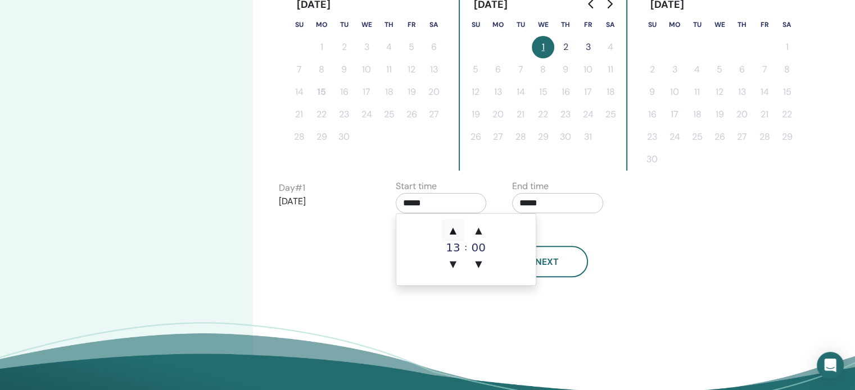
click at [457, 233] on span "▲" at bounding box center [453, 231] width 22 height 22
type input "*****"
click at [457, 233] on span "▲" at bounding box center [453, 231] width 22 height 22
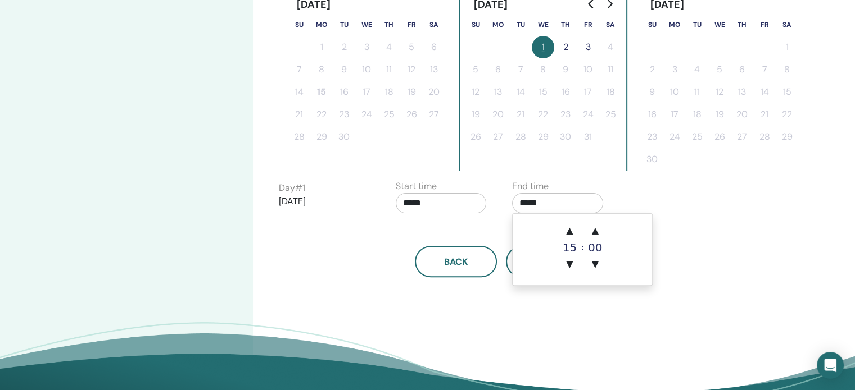
click at [535, 203] on input "*****" at bounding box center [557, 203] width 91 height 20
click at [566, 230] on span "▲" at bounding box center [569, 231] width 22 height 22
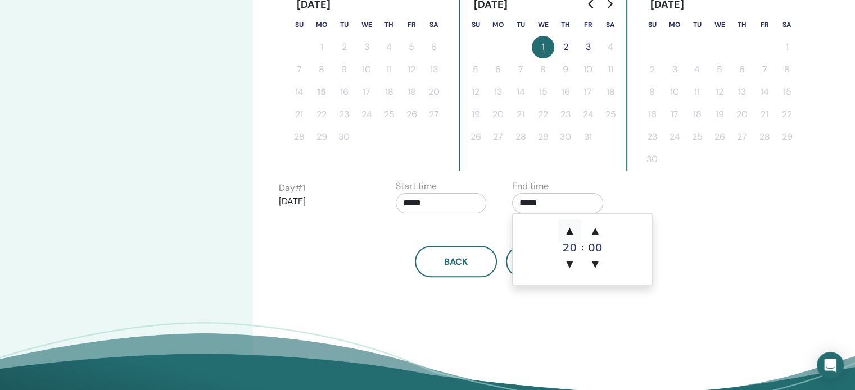
click at [566, 230] on span "▲" at bounding box center [569, 231] width 22 height 22
type input "*****"
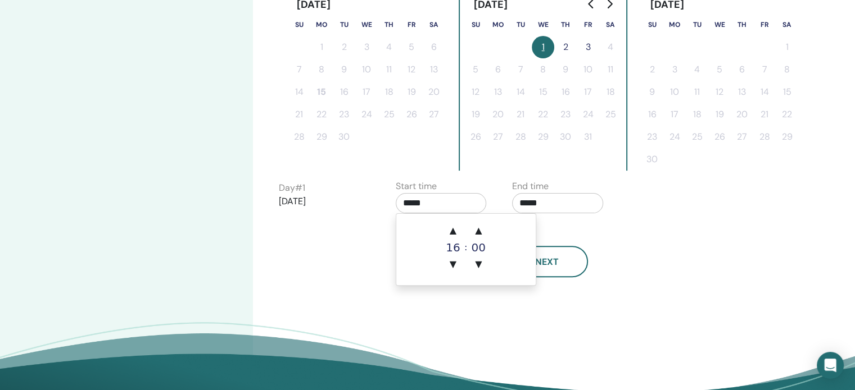
click at [447, 201] on input "*****" at bounding box center [441, 203] width 91 height 20
click at [456, 230] on span "▲" at bounding box center [453, 231] width 22 height 22
click at [601, 242] on div "Back Next" at bounding box center [501, 248] width 462 height 58
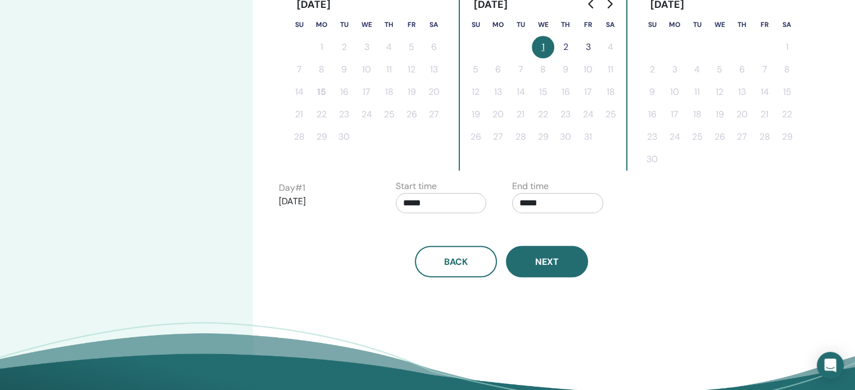
click at [555, 251] on button "Next" at bounding box center [547, 261] width 82 height 31
click at [539, 261] on span "Next" at bounding box center [547, 262] width 24 height 12
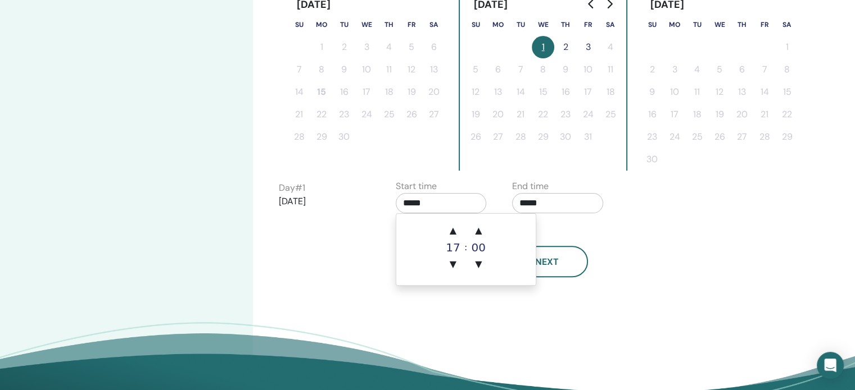
click at [443, 206] on input "*****" at bounding box center [441, 203] width 91 height 20
click at [457, 260] on span "▼" at bounding box center [453, 264] width 22 height 22
type input "*****"
click at [556, 265] on span "Next" at bounding box center [547, 262] width 24 height 12
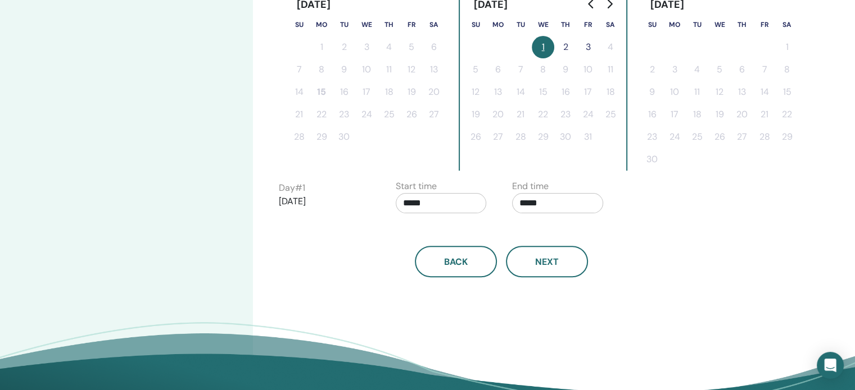
click at [540, 42] on button "1" at bounding box center [542, 47] width 22 height 22
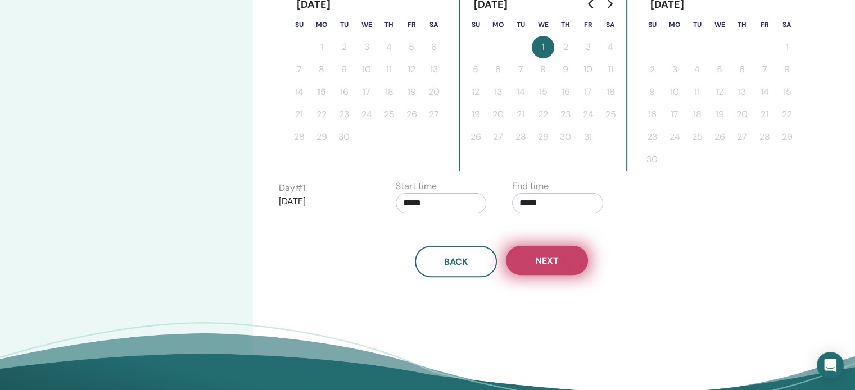
click at [544, 251] on button "Next" at bounding box center [547, 260] width 82 height 29
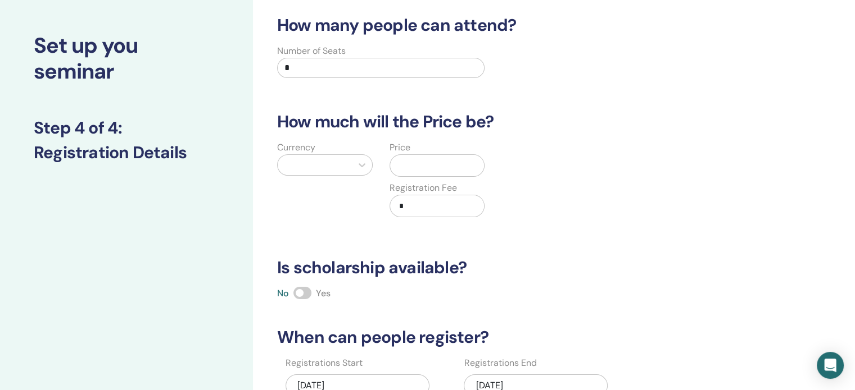
scroll to position [0, 0]
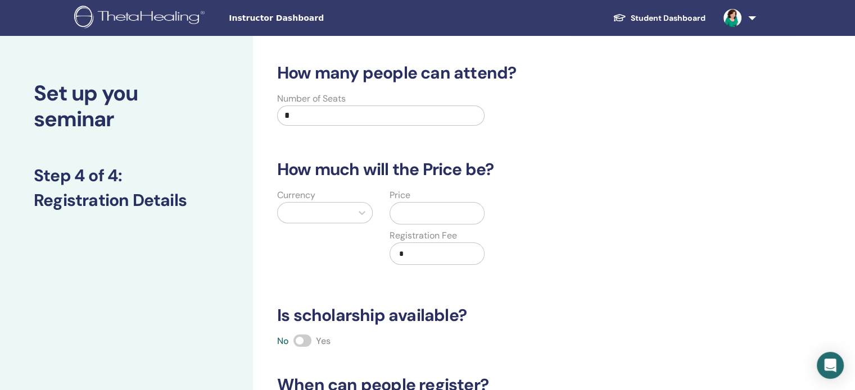
click at [298, 117] on input "*" at bounding box center [380, 116] width 207 height 20
type input "**"
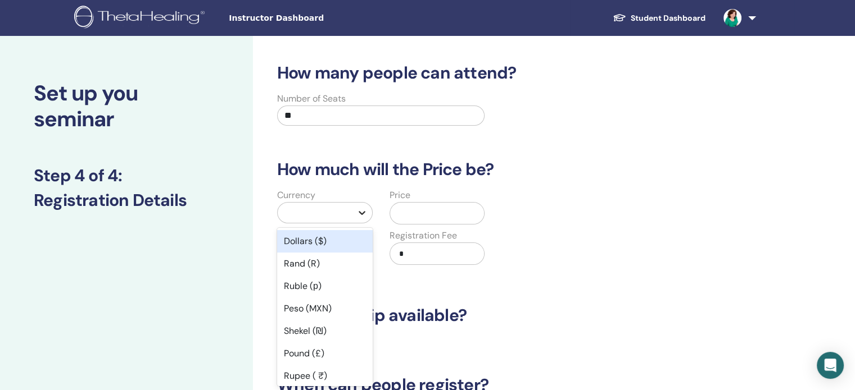
click at [362, 215] on icon at bounding box center [361, 212] width 11 height 11
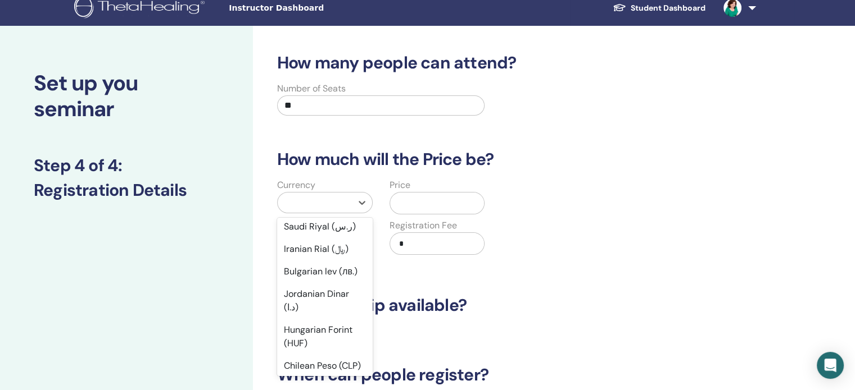
scroll to position [656, 0]
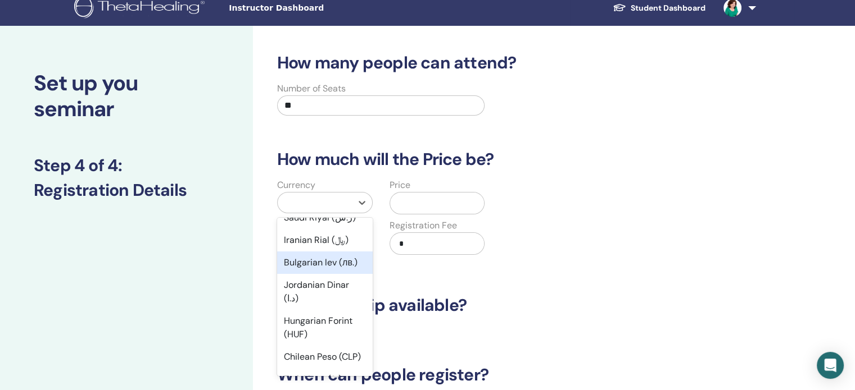
click at [359, 274] on div "Bulgarian lev (лв.)" at bounding box center [325, 263] width 96 height 22
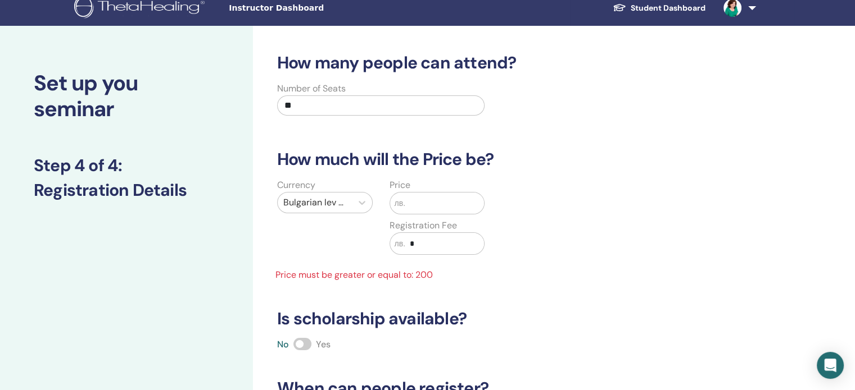
click at [419, 202] on input "text" at bounding box center [444, 203] width 79 height 21
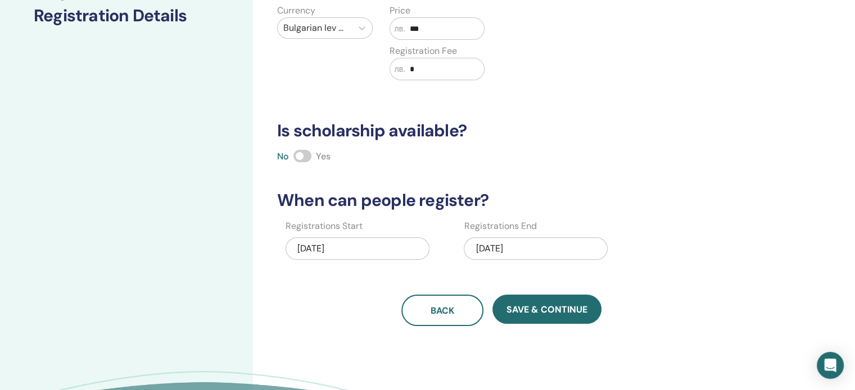
scroll to position [197, 0]
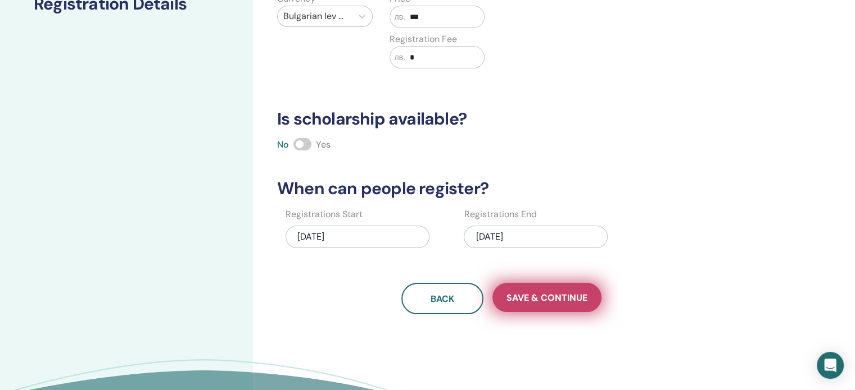
type input "***"
click at [544, 299] on span "Save & Continue" at bounding box center [546, 298] width 81 height 12
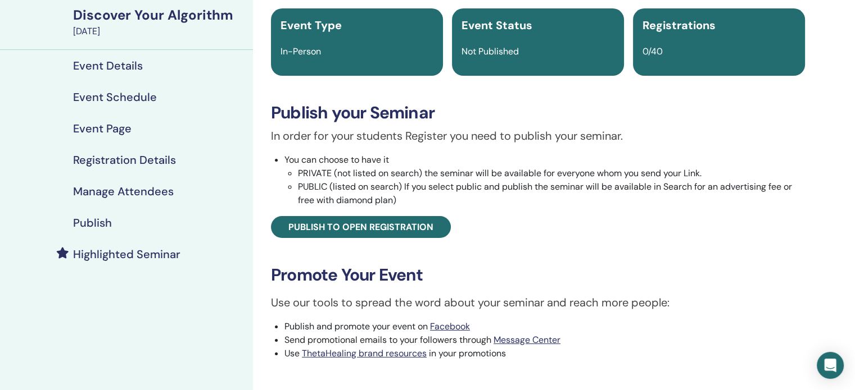
scroll to position [85, 0]
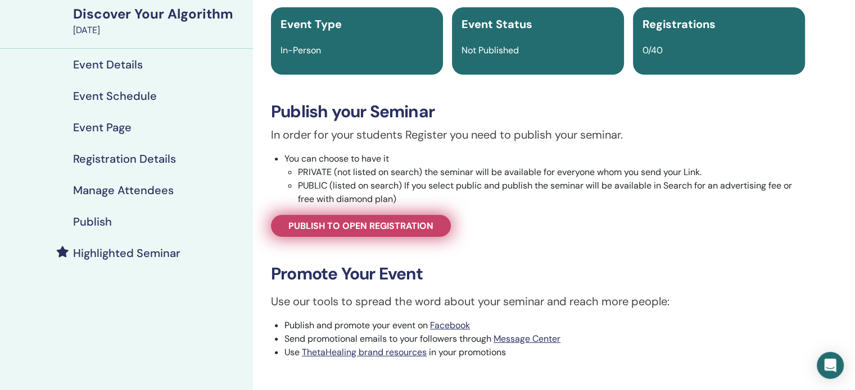
click at [373, 220] on span "Publish to open registration" at bounding box center [360, 226] width 145 height 12
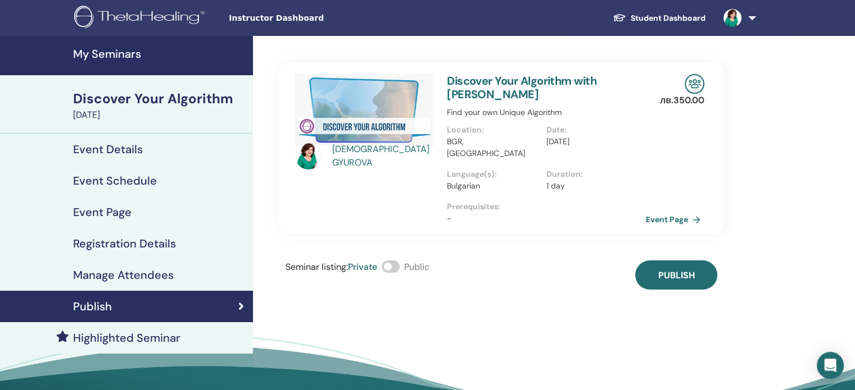
click at [133, 149] on h4 "Event Details" at bounding box center [108, 149] width 70 height 13
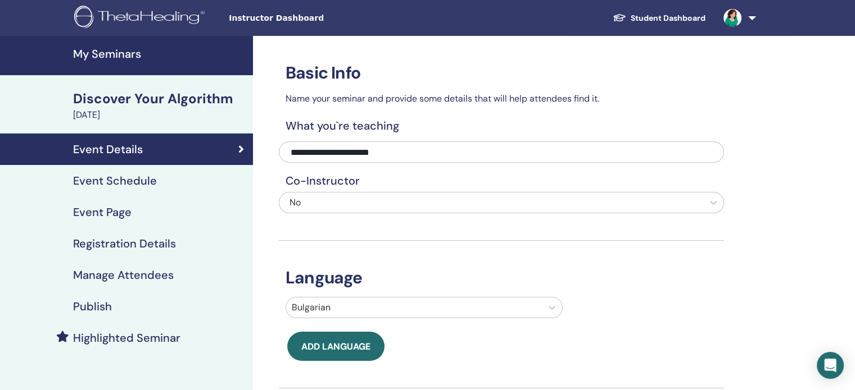
click at [739, 20] on img at bounding box center [732, 18] width 18 height 18
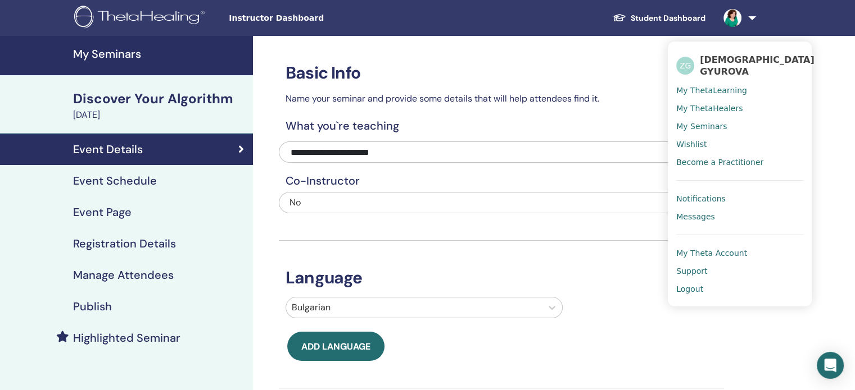
click at [706, 257] on span "My Theta Account" at bounding box center [711, 253] width 71 height 10
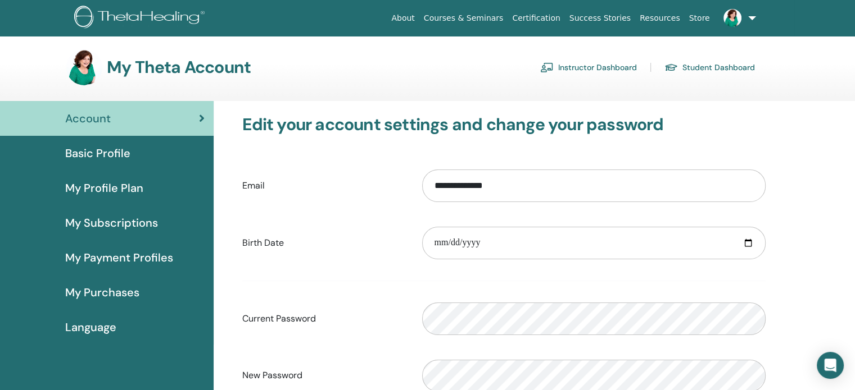
click at [120, 226] on span "My Subscriptions" at bounding box center [111, 223] width 93 height 17
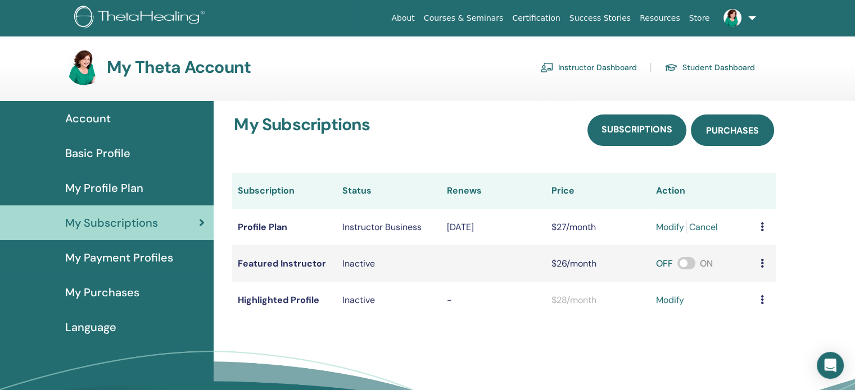
click at [719, 130] on span "Purchases" at bounding box center [732, 131] width 53 height 12
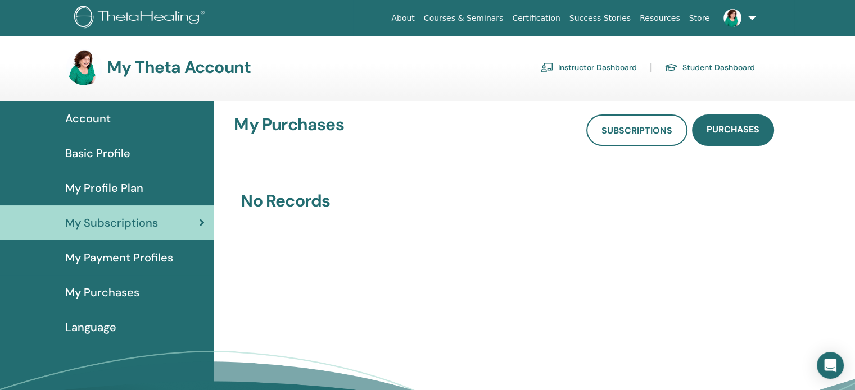
click at [116, 263] on span "My Payment Profiles" at bounding box center [119, 257] width 108 height 17
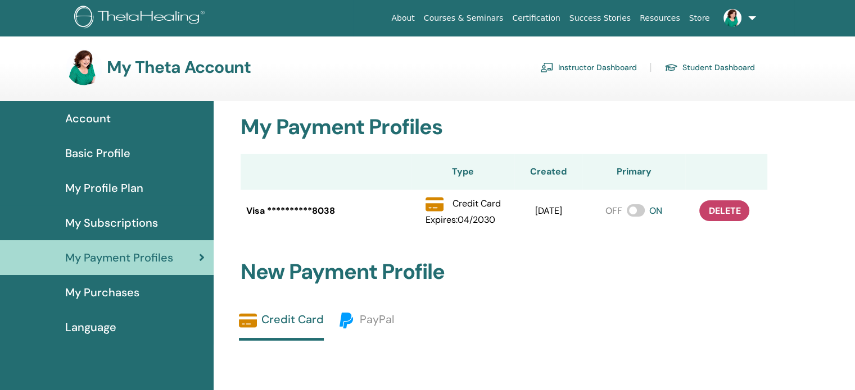
click at [115, 298] on span "My Purchases" at bounding box center [102, 292] width 74 height 17
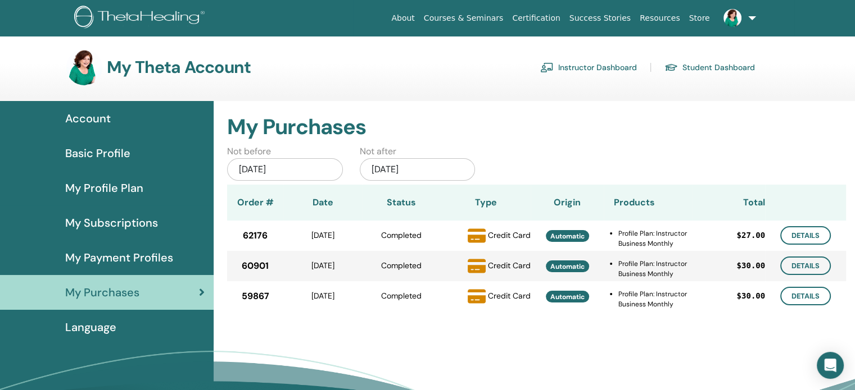
click at [436, 165] on div "Dec/15, 2025" at bounding box center [418, 169] width 116 height 22
click at [464, 73] on div "My Theta Account Instructor Dashboard Student Dashboard" at bounding box center [410, 67] width 688 height 36
click at [828, 363] on icon "Open Intercom Messenger" at bounding box center [829, 365] width 13 height 15
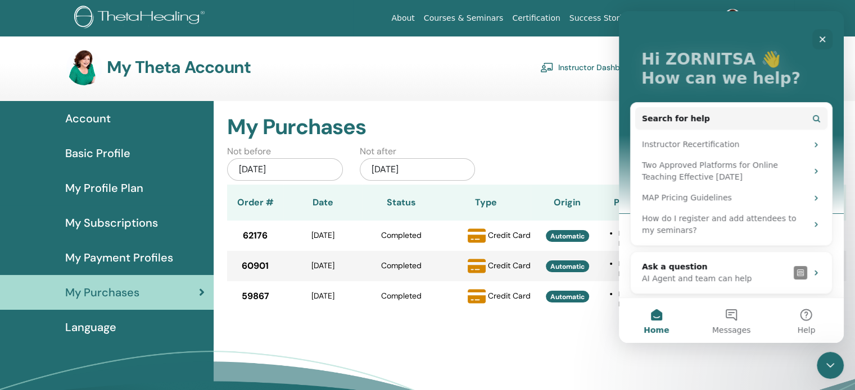
scroll to position [43, 0]
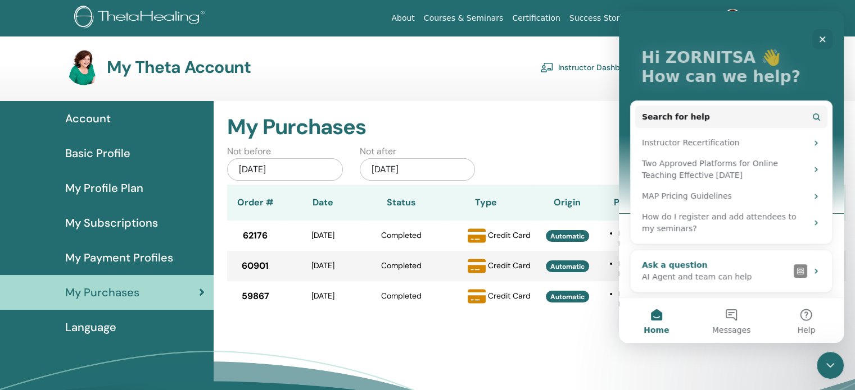
click at [811, 271] on icon "Intercom messenger" at bounding box center [815, 271] width 9 height 9
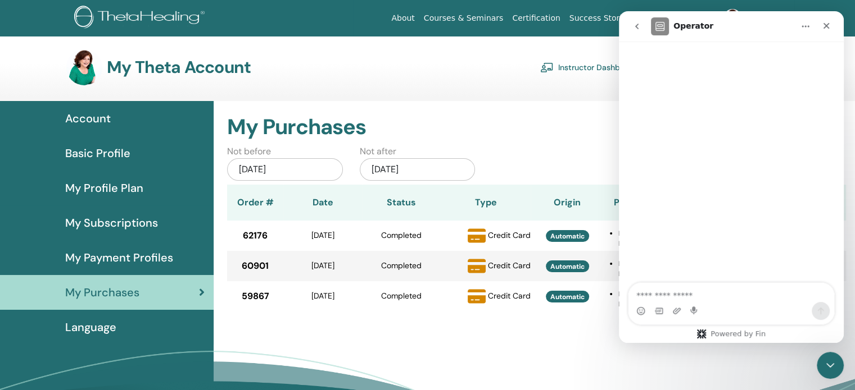
scroll to position [0, 0]
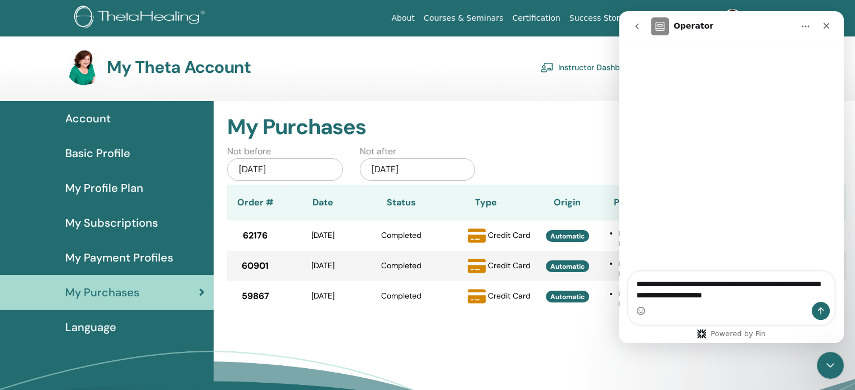
click at [792, 285] on textarea "**********" at bounding box center [731, 287] width 206 height 30
click at [715, 298] on textarea "**********" at bounding box center [731, 287] width 206 height 30
type textarea "**********"
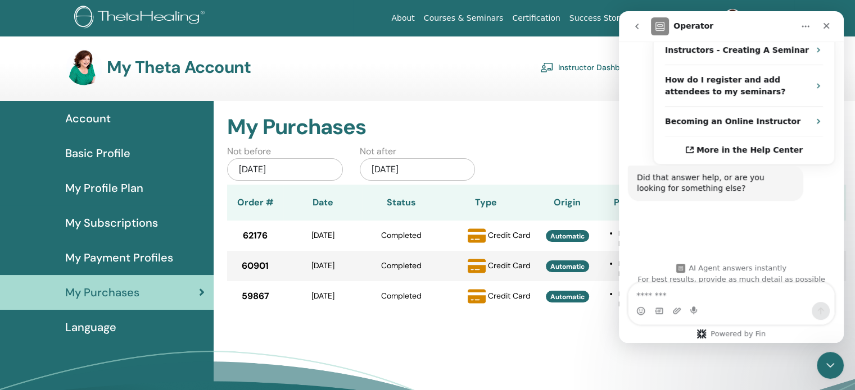
scroll to position [251, 0]
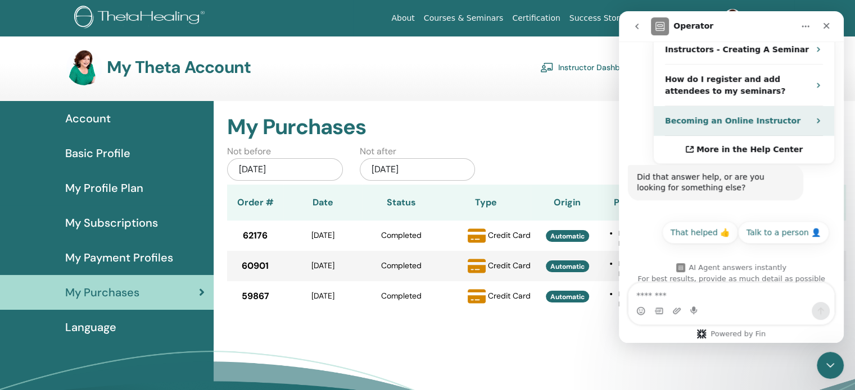
click at [728, 116] on strong "Becoming an Online Instructor" at bounding box center [732, 120] width 135 height 9
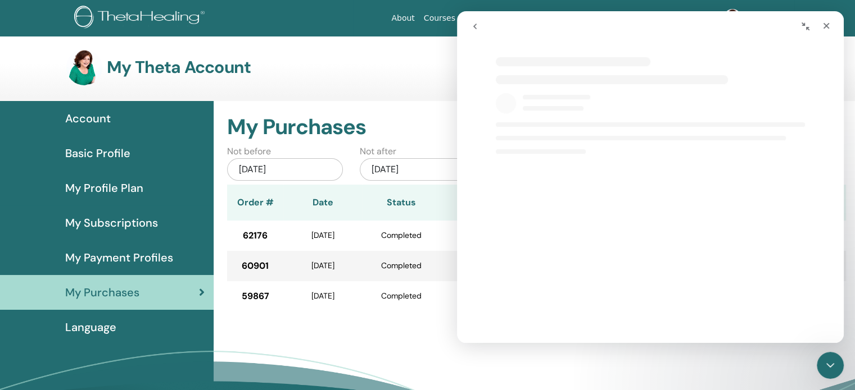
scroll to position [0, 0]
select select "**"
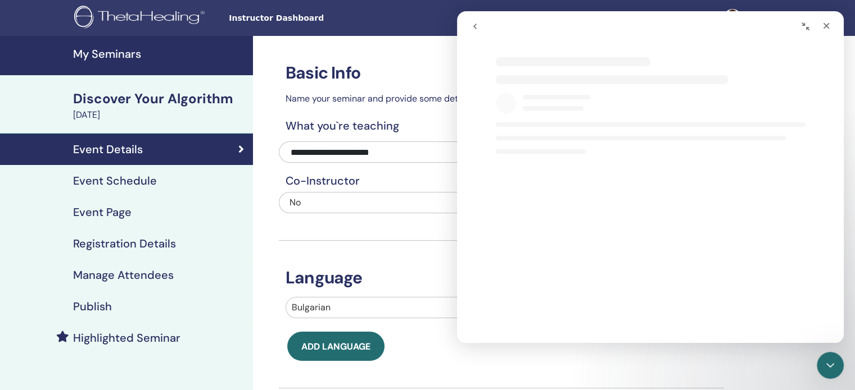
click at [129, 53] on h4 "My Seminars" at bounding box center [159, 53] width 173 height 13
select select "**"
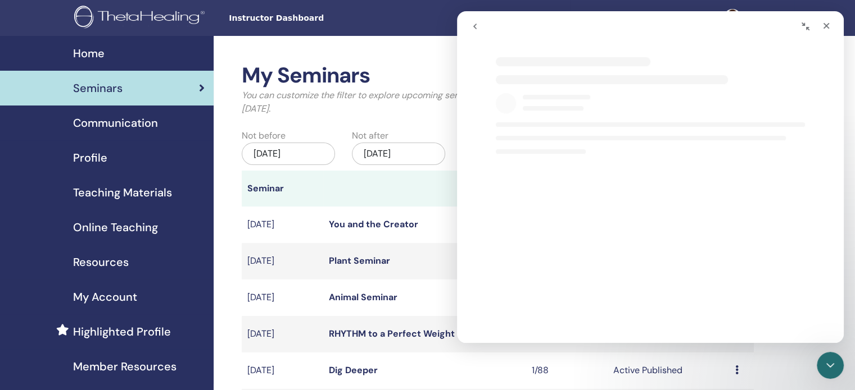
select select "**"
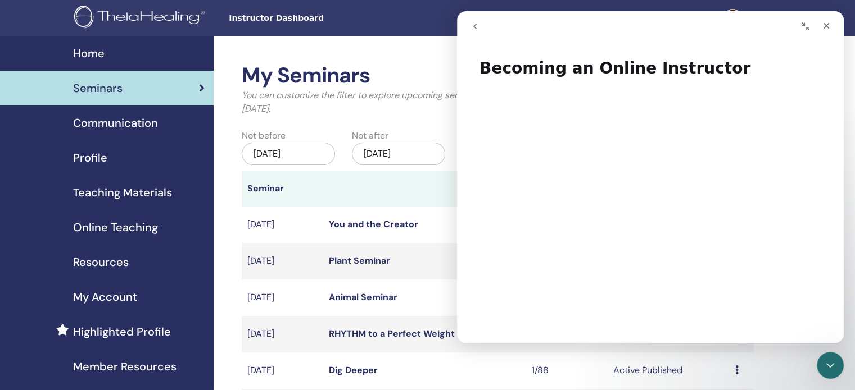
click at [120, 229] on span "Online Teaching" at bounding box center [115, 227] width 85 height 17
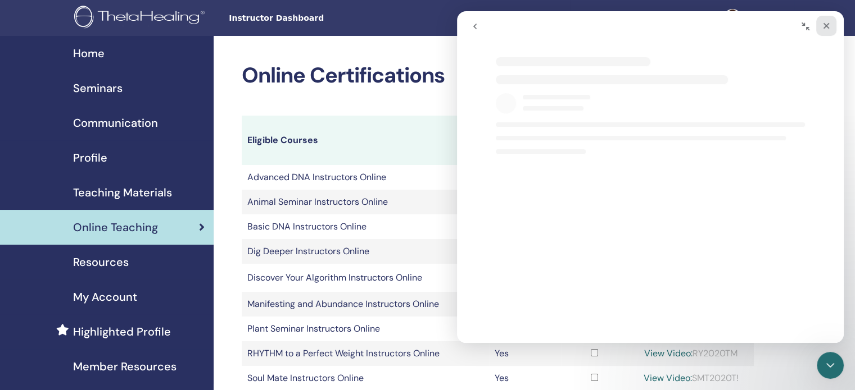
click at [824, 21] on icon "Close" at bounding box center [825, 25] width 9 height 9
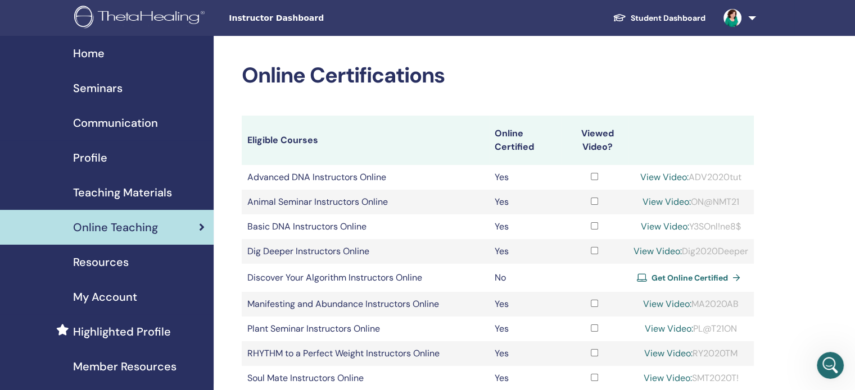
select select "**"
click at [719, 276] on span "Get Online Certified" at bounding box center [689, 278] width 76 height 10
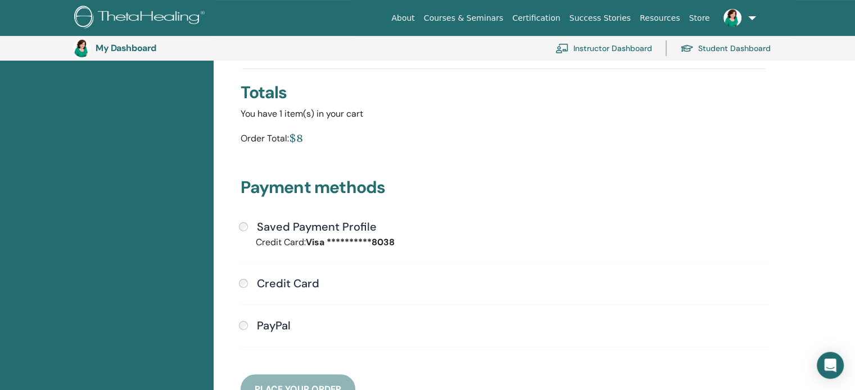
scroll to position [191, 0]
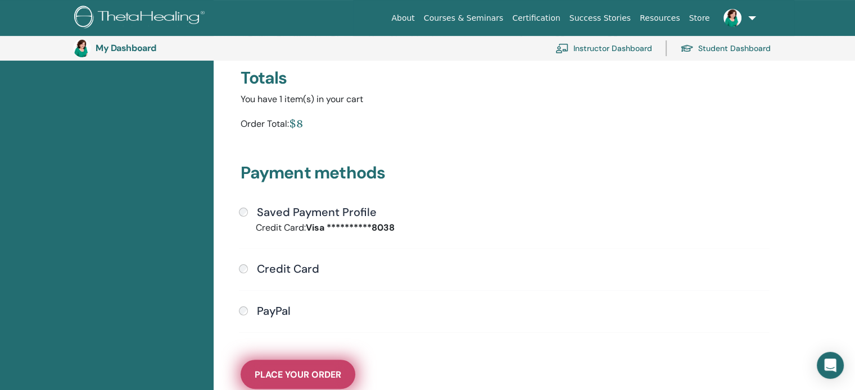
click at [299, 371] on span "Place Your Order" at bounding box center [298, 375] width 87 height 12
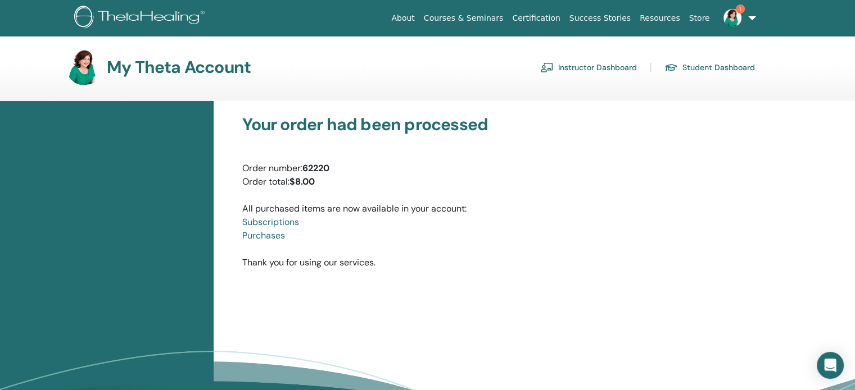
click at [266, 219] on link "Subscriptions" at bounding box center [270, 222] width 57 height 12
click at [266, 234] on link "Purchases" at bounding box center [263, 236] width 43 height 12
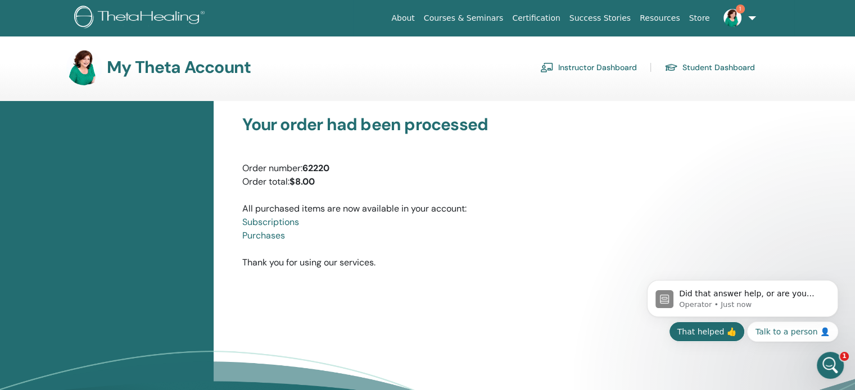
click at [711, 335] on button "That helped 👍" at bounding box center [707, 332] width 76 height 20
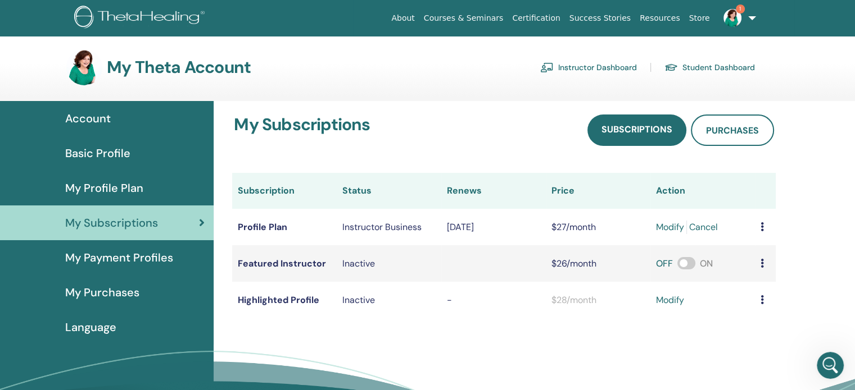
click at [609, 69] on link "Instructor Dashboard" at bounding box center [588, 67] width 97 height 18
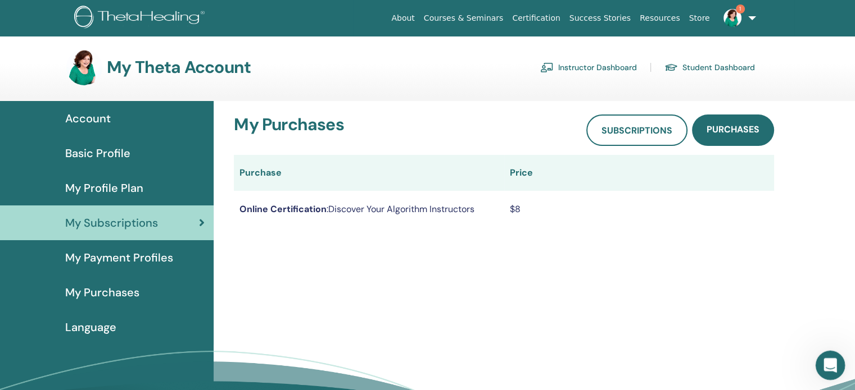
click at [829, 361] on icon "Open Intercom Messenger" at bounding box center [828, 364] width 19 height 19
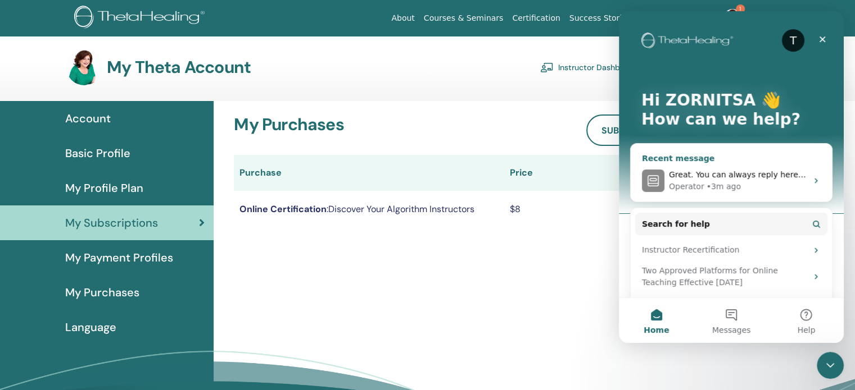
click at [721, 175] on span "Great. You can always reply here, if anything else comes up." at bounding box center [788, 174] width 238 height 9
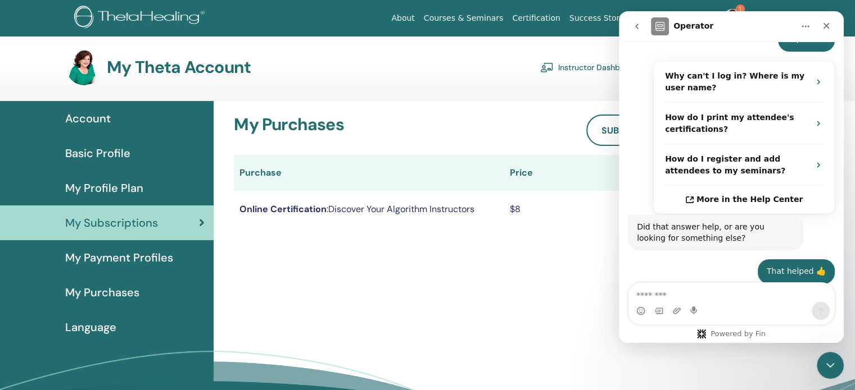
scroll to position [527, 0]
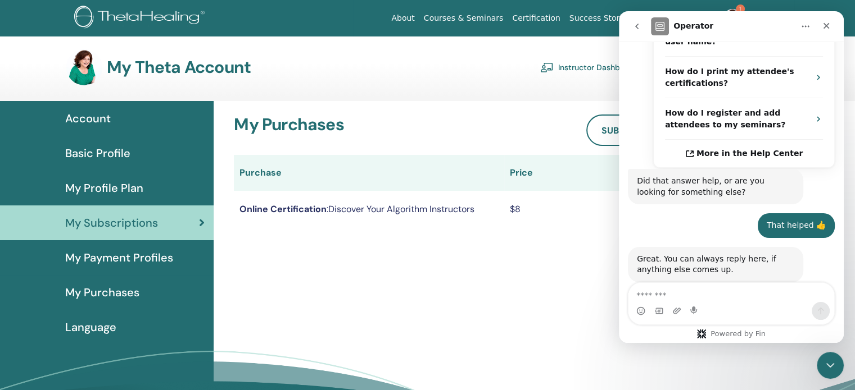
click at [731, 292] on textarea "Message…" at bounding box center [731, 292] width 206 height 19
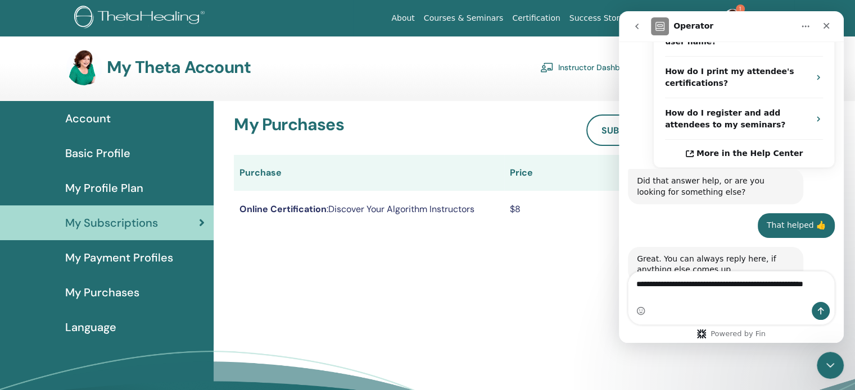
scroll to position [538, 0]
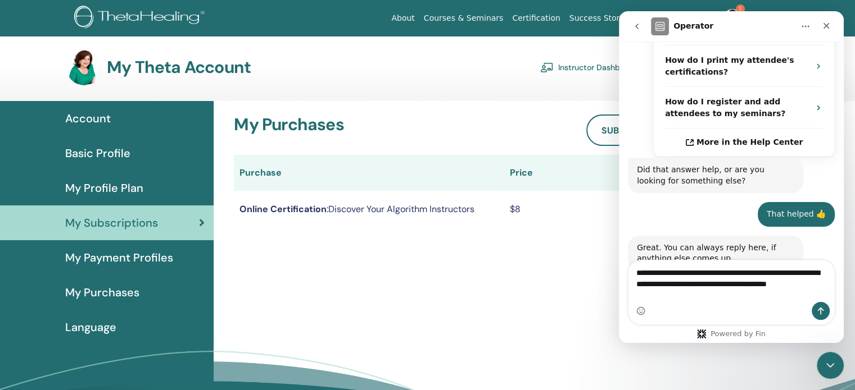
type textarea "**********"
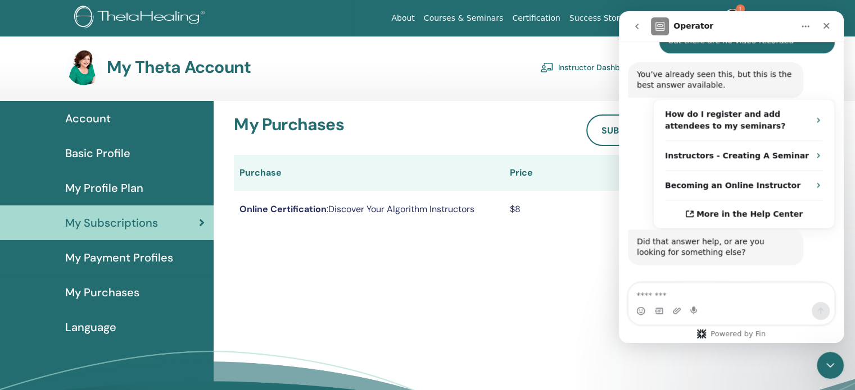
scroll to position [822, 0]
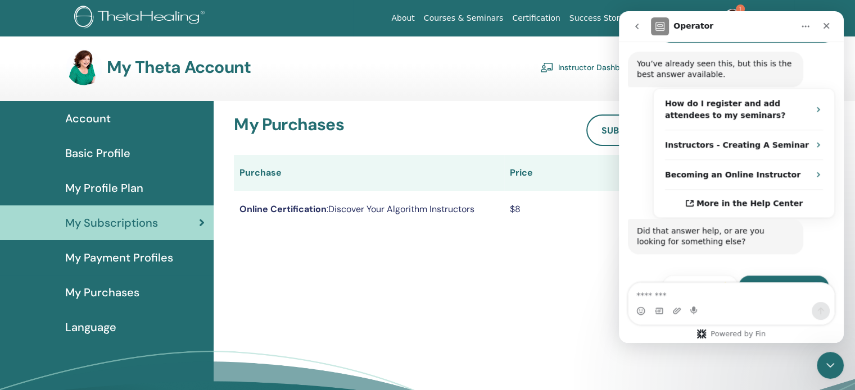
click at [772, 275] on button "Talk to a person 👤" at bounding box center [783, 286] width 91 height 22
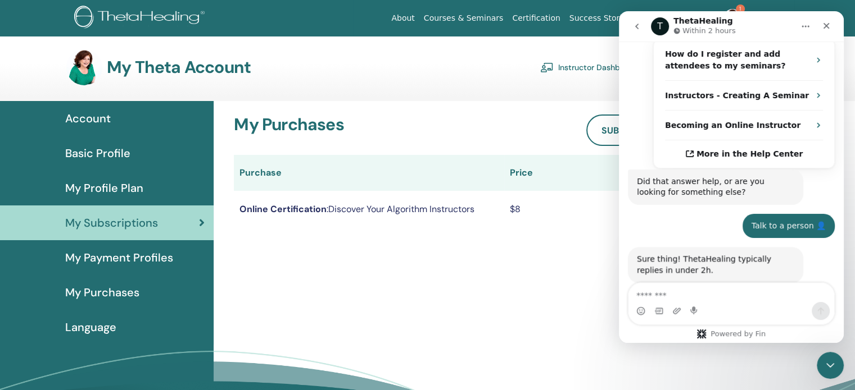
scroll to position [903, 0]
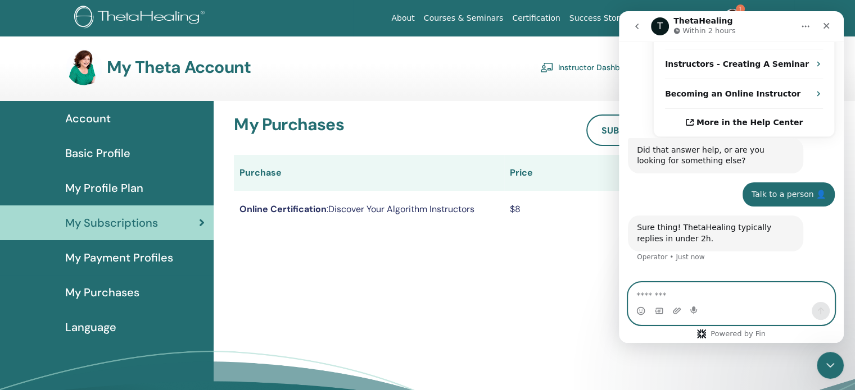
click at [672, 288] on textarea "Message…" at bounding box center [731, 292] width 206 height 19
paste textarea "**********"
type textarea "**********"
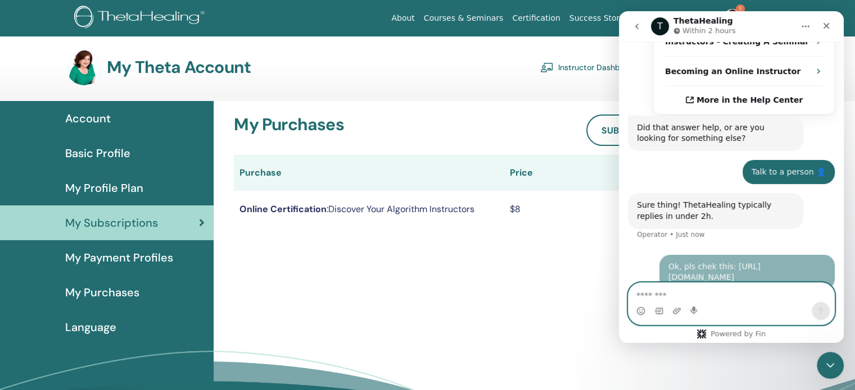
scroll to position [959, 0]
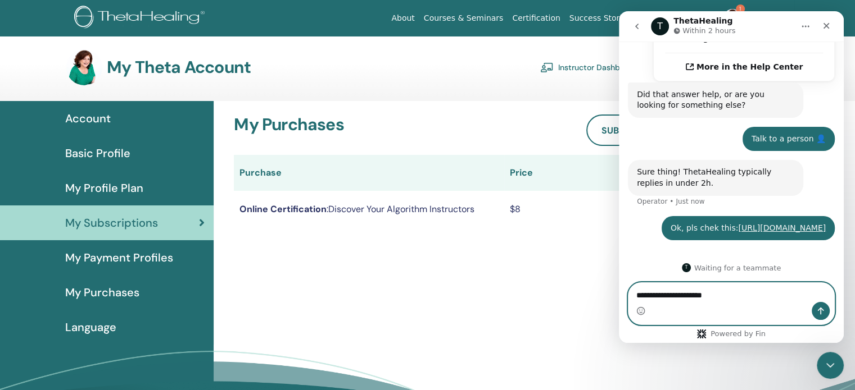
type textarea "**********"
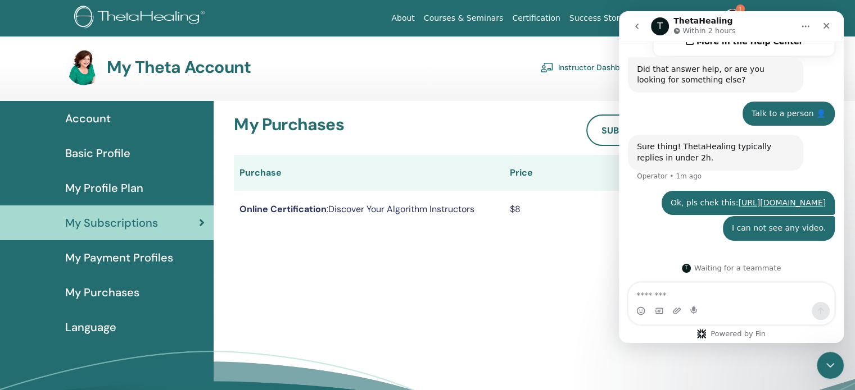
click at [574, 137] on div "My Purchases Subscriptions Purchases" at bounding box center [504, 130] width 540 height 31
click at [825, 29] on icon "Close" at bounding box center [825, 25] width 9 height 9
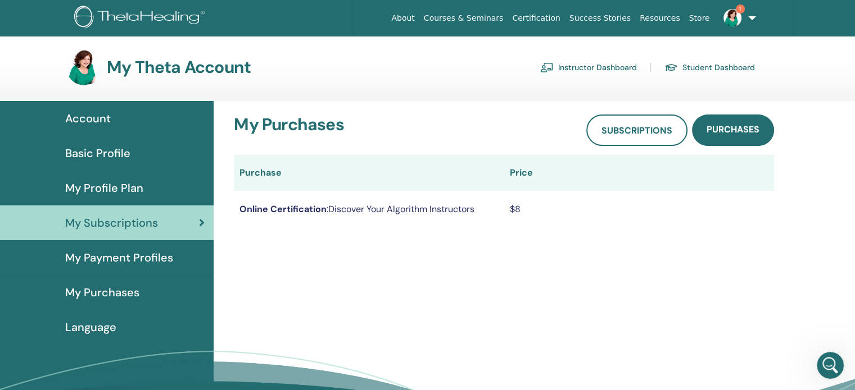
click at [735, 17] on img at bounding box center [732, 18] width 18 height 18
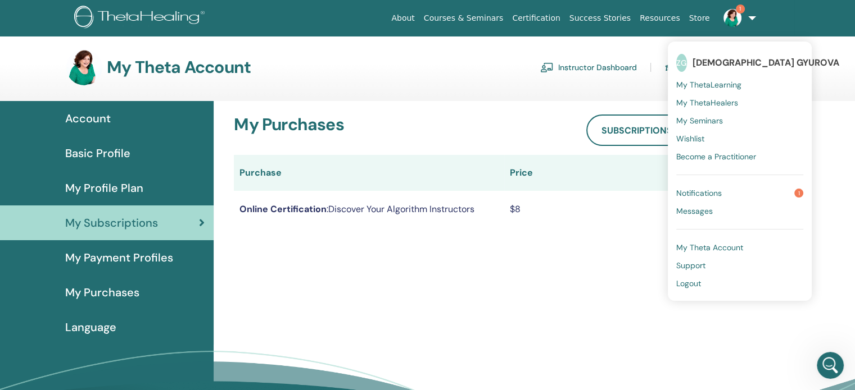
click at [707, 197] on span "Notifications" at bounding box center [699, 193] width 46 height 10
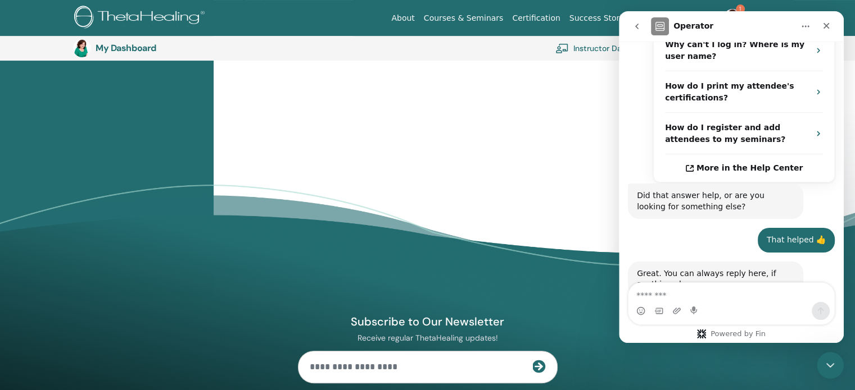
scroll to position [527, 0]
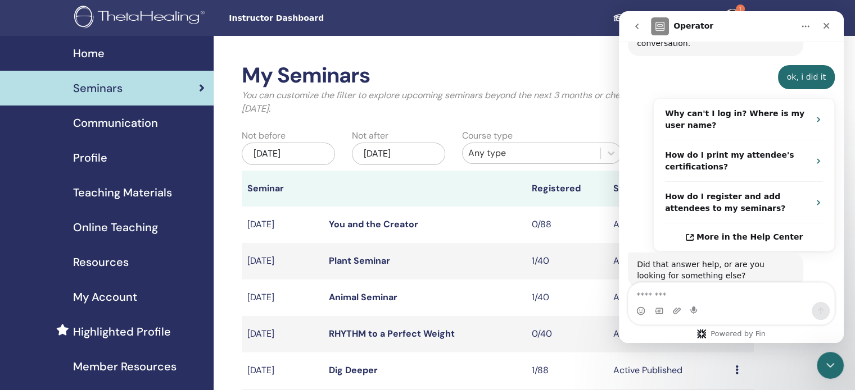
scroll to position [527, 0]
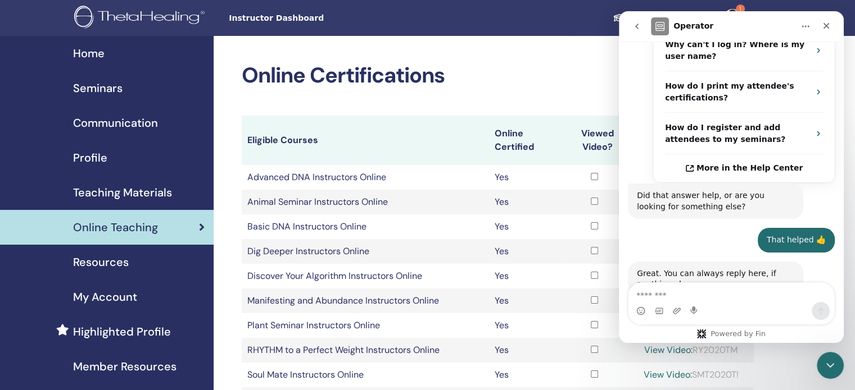
scroll to position [527, 0]
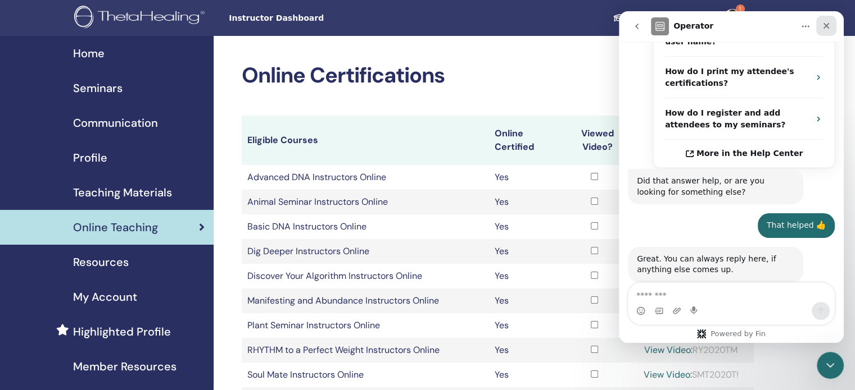
click at [824, 29] on icon "Close" at bounding box center [825, 25] width 9 height 9
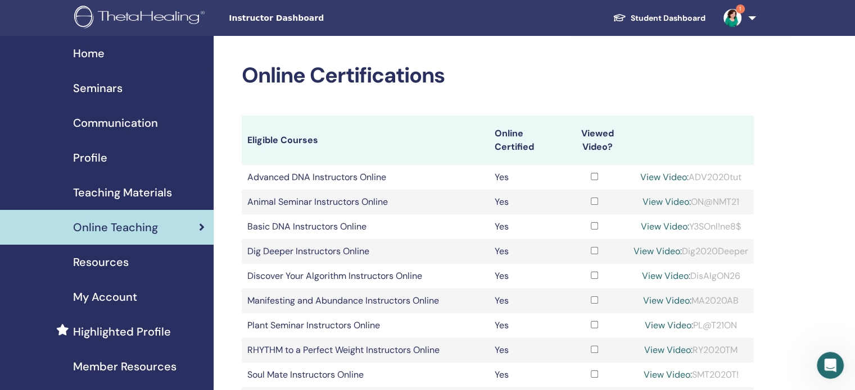
scroll to position [526, 0]
click at [664, 274] on link "View Video:" at bounding box center [665, 276] width 48 height 12
drag, startPoint x: 742, startPoint y: 275, endPoint x: 692, endPoint y: 274, distance: 50.0
click at [692, 274] on div "View Video: DisAlgON26" at bounding box center [690, 276] width 115 height 13
copy div "DisAlgON26"
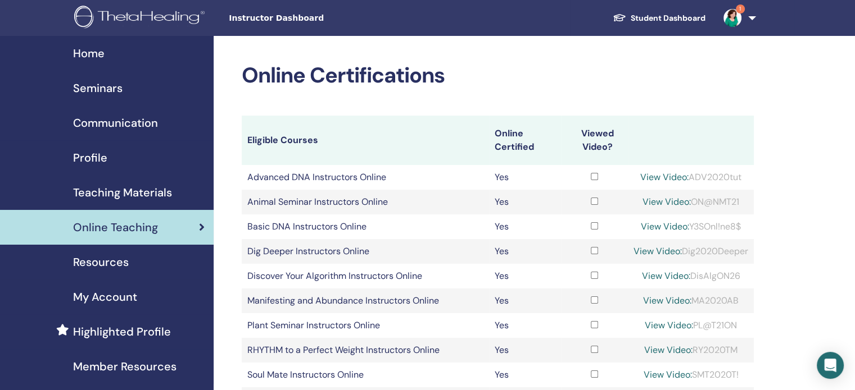
click at [664, 274] on link "View Video:" at bounding box center [665, 276] width 48 height 12
click at [661, 276] on link "View Video:" at bounding box center [665, 276] width 48 height 12
click at [90, 80] on span "Seminars" at bounding box center [97, 88] width 49 height 17
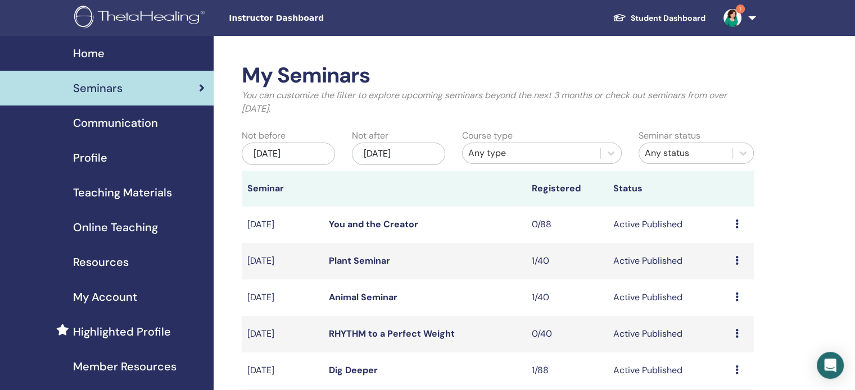
scroll to position [330, 0]
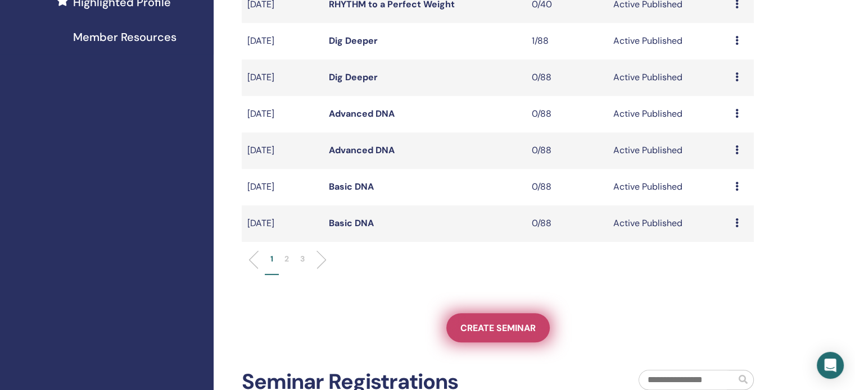
click at [517, 322] on span "Create seminar" at bounding box center [497, 328] width 75 height 12
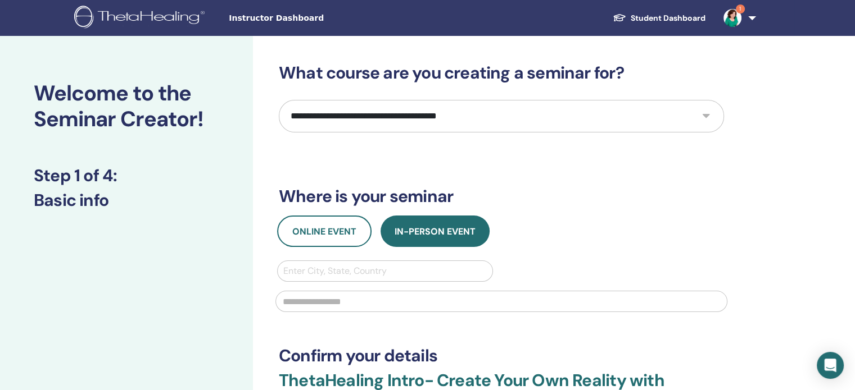
click at [710, 117] on select "**********" at bounding box center [501, 116] width 445 height 33
select select "****"
click at [279, 100] on select "**********" at bounding box center [501, 116] width 445 height 33
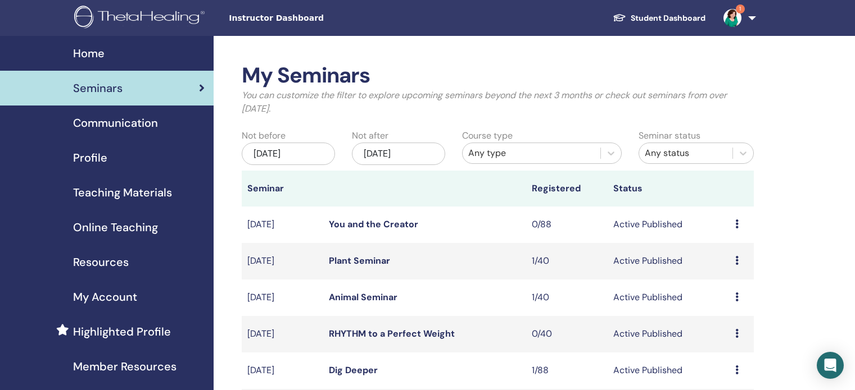
scroll to position [330, 0]
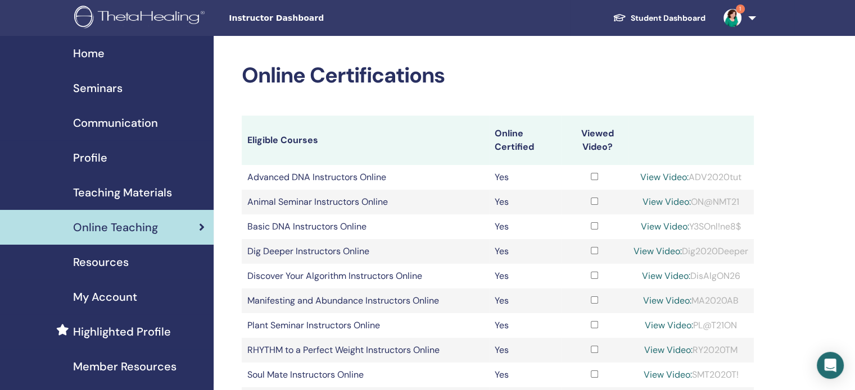
click at [651, 272] on link "View Video:" at bounding box center [665, 276] width 48 height 12
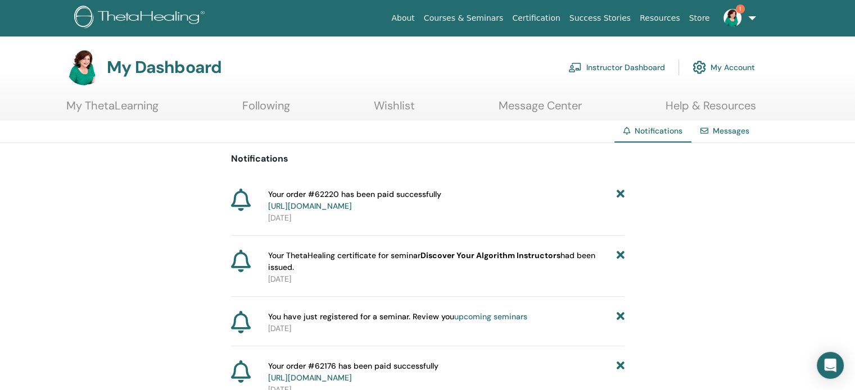
click at [352, 211] on link "[URL][DOMAIN_NAME]" at bounding box center [310, 206] width 84 height 10
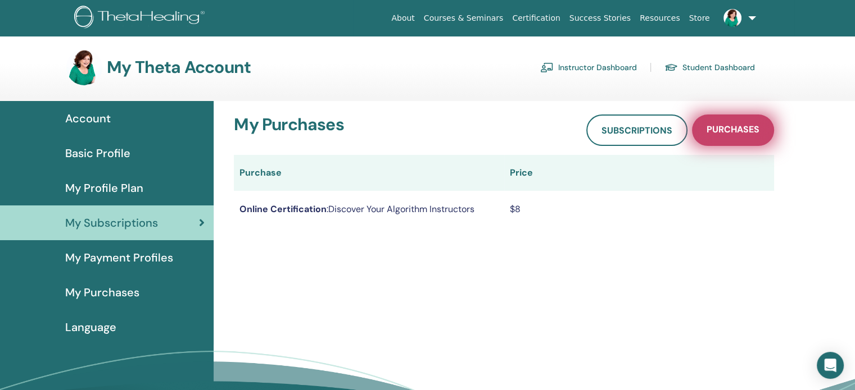
click at [742, 123] on link "Purchases" at bounding box center [733, 130] width 82 height 31
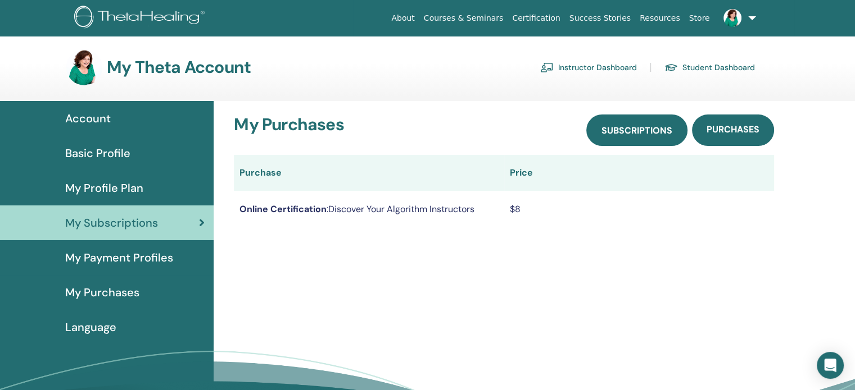
click at [660, 133] on span "Subscriptions" at bounding box center [636, 131] width 71 height 12
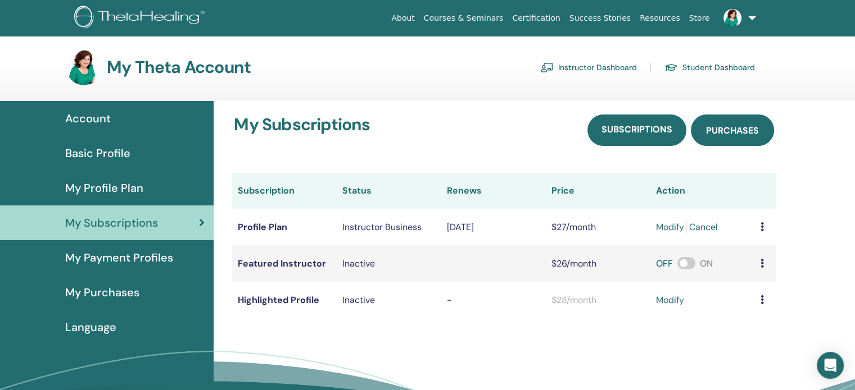
click at [729, 125] on span "Purchases" at bounding box center [732, 131] width 53 height 12
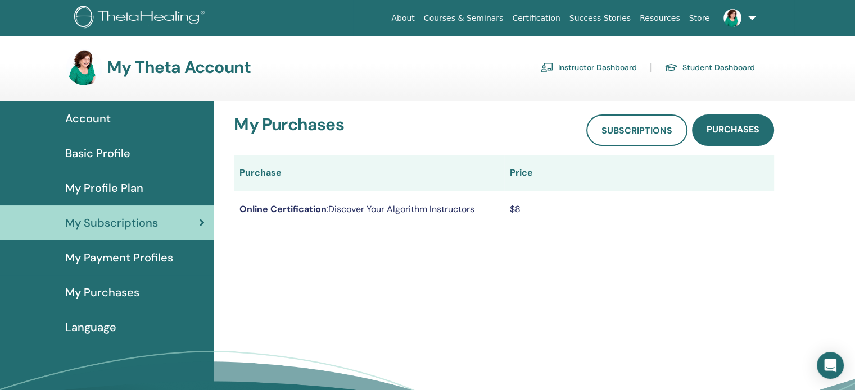
click at [586, 70] on link "Instructor Dashboard" at bounding box center [588, 67] width 97 height 18
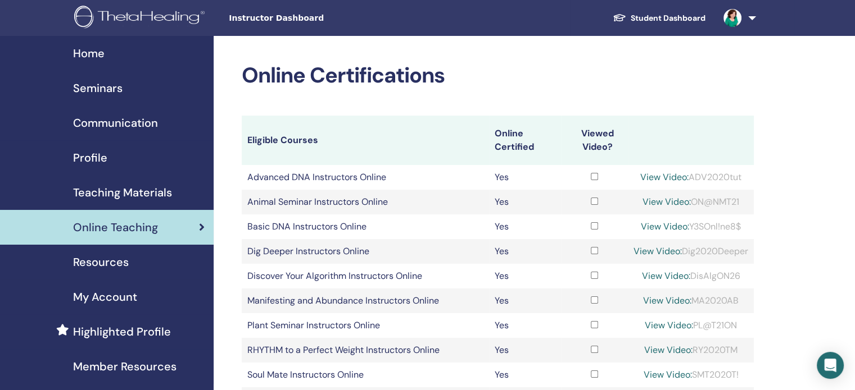
click at [654, 271] on link "View Video:" at bounding box center [665, 276] width 48 height 12
click at [647, 275] on link "View Video:" at bounding box center [665, 276] width 48 height 12
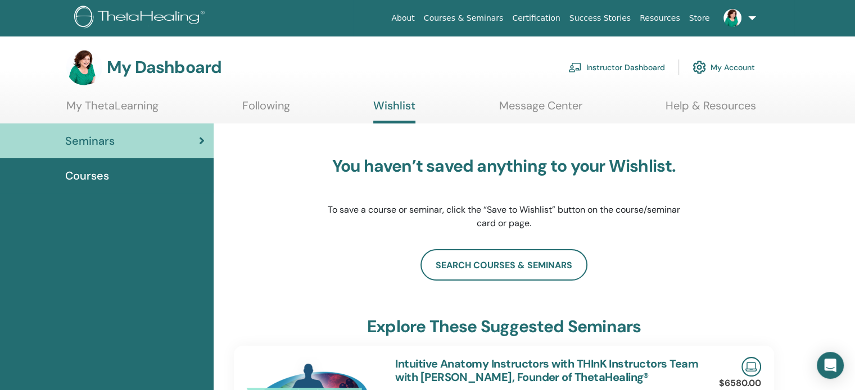
click at [97, 174] on span "Courses" at bounding box center [87, 175] width 44 height 17
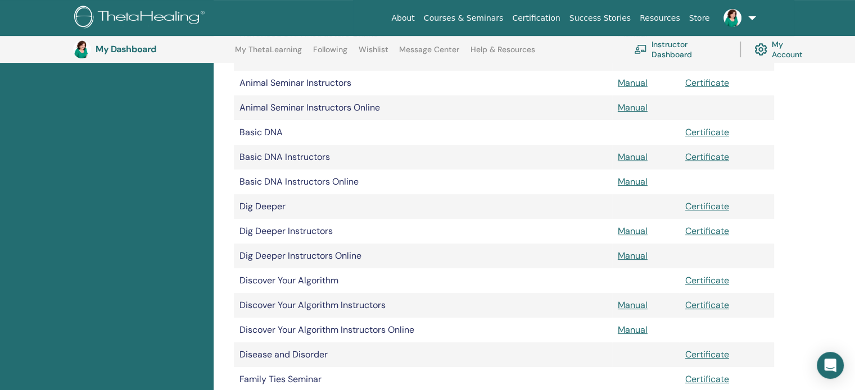
scroll to position [306, 0]
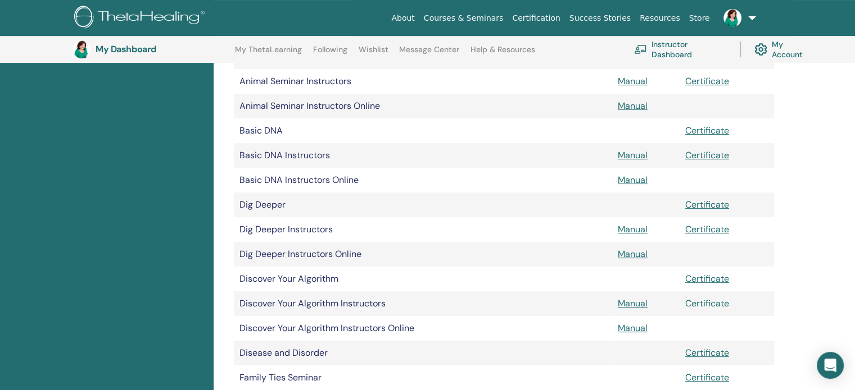
click at [706, 305] on link "Certificate" at bounding box center [707, 304] width 44 height 12
click at [703, 278] on link "Certificate" at bounding box center [707, 279] width 44 height 12
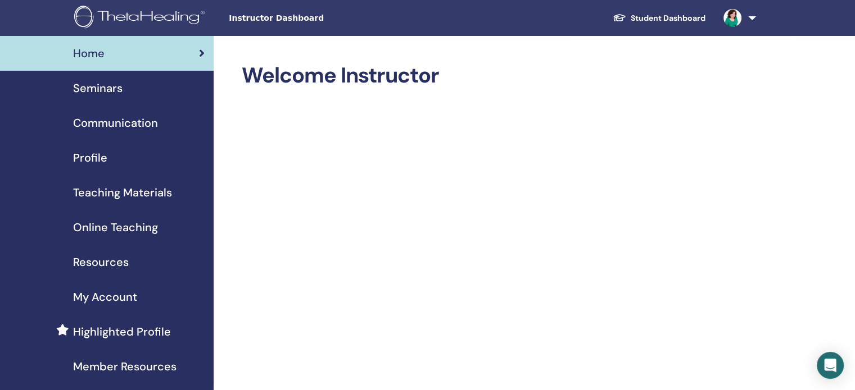
click at [113, 94] on span "Seminars" at bounding box center [97, 88] width 49 height 17
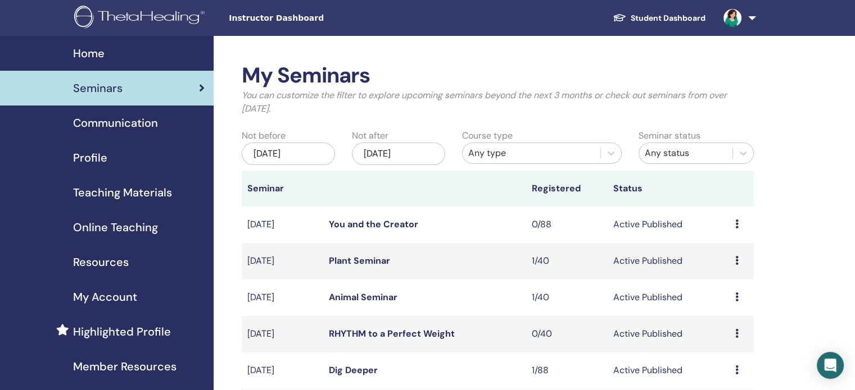
scroll to position [470, 0]
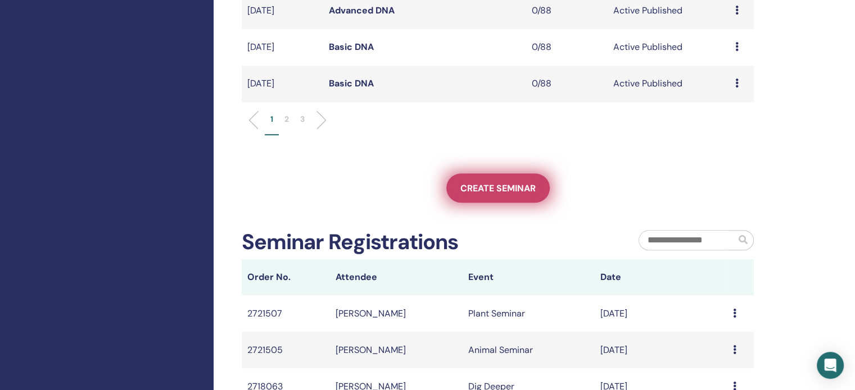
click at [496, 184] on span "Create seminar" at bounding box center [497, 189] width 75 height 12
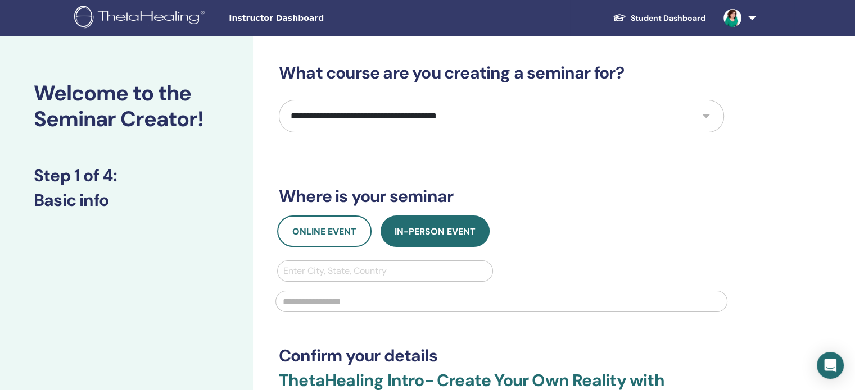
click at [709, 113] on select "**********" at bounding box center [501, 116] width 445 height 33
select select "****"
click at [279, 100] on select "**********" at bounding box center [501, 116] width 445 height 33
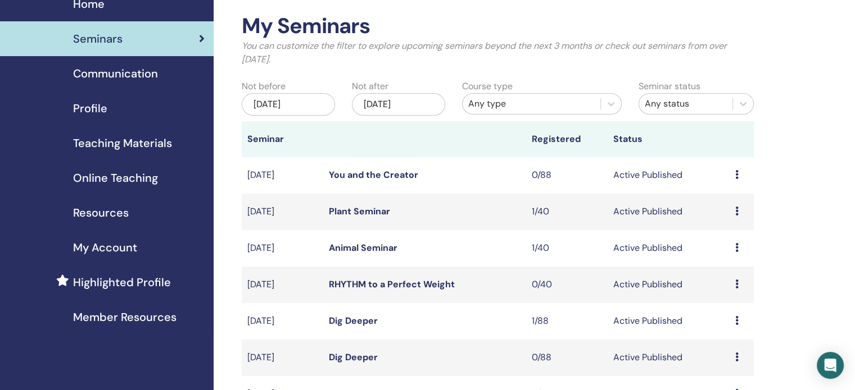
scroll to position [40, 0]
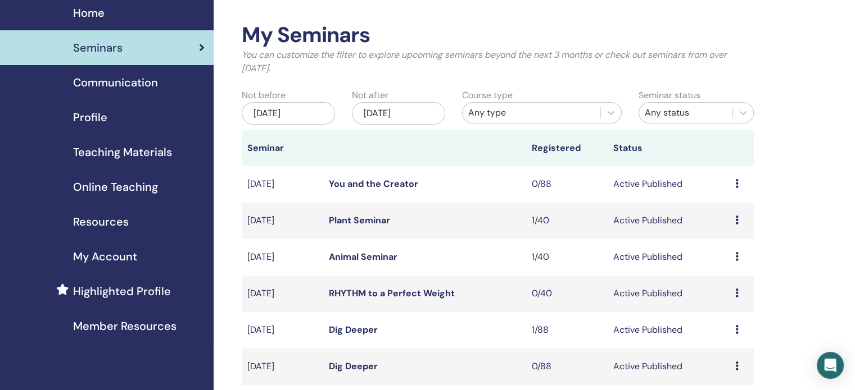
click at [137, 184] on span "Online Teaching" at bounding box center [115, 187] width 85 height 17
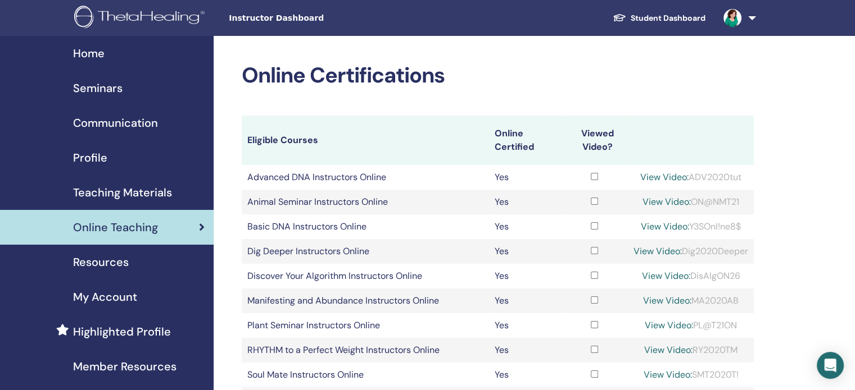
click at [661, 278] on link "View Video:" at bounding box center [665, 276] width 48 height 12
